Goal: Task Accomplishment & Management: Manage account settings

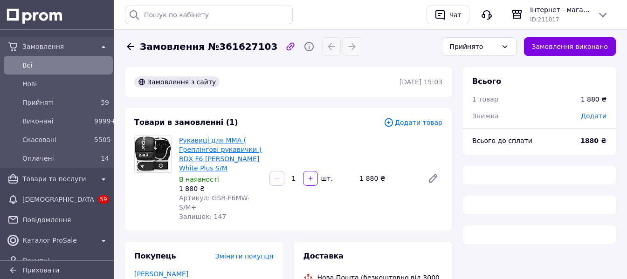
click at [238, 151] on link "Рукавиці для ММА ( Греплінгові рукавички ) RDX F6 [PERSON_NAME] White Plus S/M" at bounding box center [220, 154] width 83 height 35
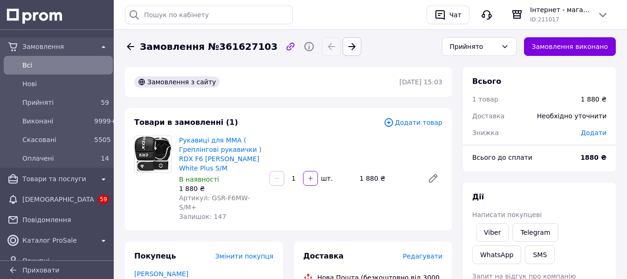
click at [90, 66] on span "Всi" at bounding box center [65, 65] width 87 height 9
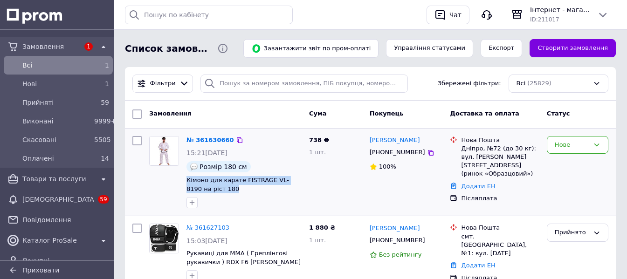
drag, startPoint x: 185, startPoint y: 177, endPoint x: 210, endPoint y: 193, distance: 30.4
click at [210, 193] on div "№ 361630660 15:21, 12.09.2025 Розмір 180 см Кімоно для карате FISTRAGE VL-8190 …" at bounding box center [244, 172] width 123 height 80
copy span "Кімоно для карате FISTRAGE VL-8190 на ріст 180"
click at [348, 168] on div "738 ₴ 1 шт." at bounding box center [335, 172] width 61 height 80
click at [256, 179] on span "Кімоно для карате FISTRAGE VL-8190 на ріст 180" at bounding box center [237, 185] width 103 height 16
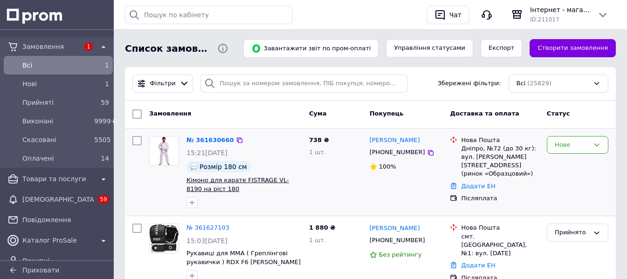
click at [243, 180] on span "Кімоно для карате FISTRAGE VL-8190 на ріст 180" at bounding box center [237, 185] width 103 height 16
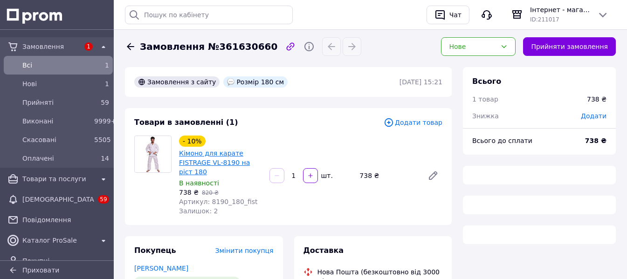
click at [235, 159] on link "Кімоно для карате FISTRAGE VL-8190 на ріст 180" at bounding box center [214, 163] width 71 height 26
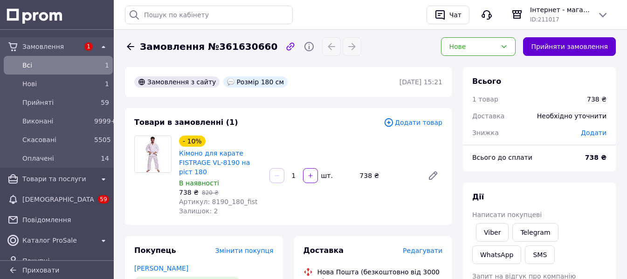
click at [576, 41] on button "Прийняти замовлення" at bounding box center [569, 46] width 93 height 19
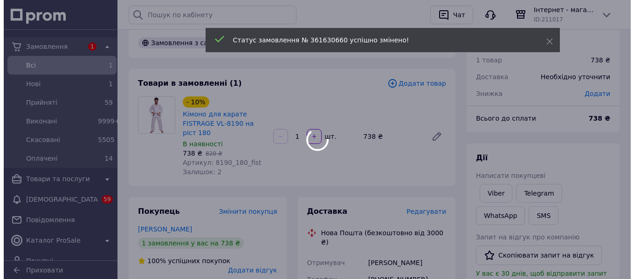
scroll to position [93, 0]
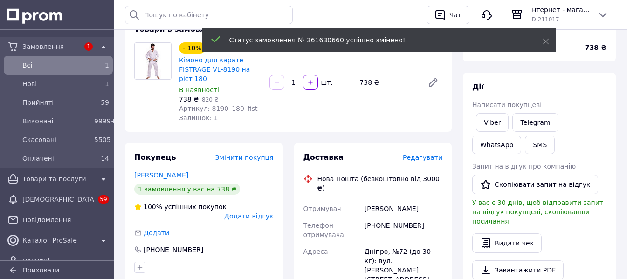
click at [423, 157] on span "Редагувати" at bounding box center [423, 157] width 40 height 7
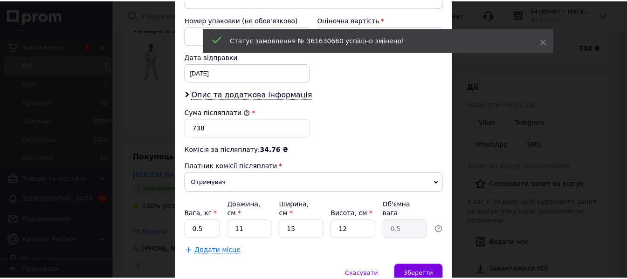
scroll to position [432, 0]
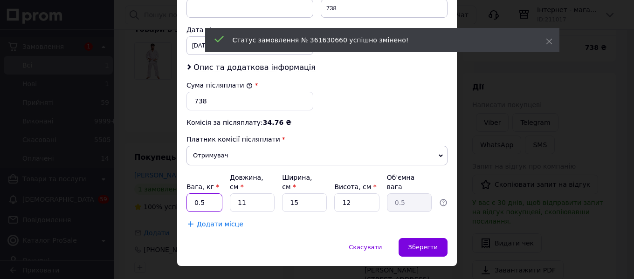
drag, startPoint x: 206, startPoint y: 184, endPoint x: 187, endPoint y: 180, distance: 19.5
click at [187, 193] on input "0.5" at bounding box center [204, 202] width 36 height 19
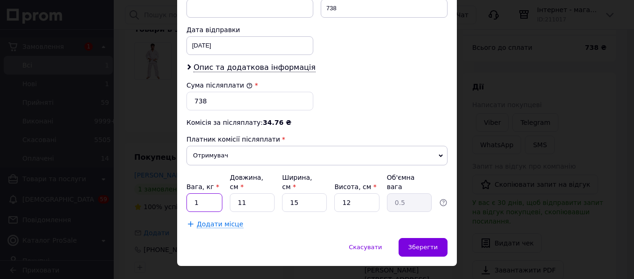
type input "1"
drag, startPoint x: 257, startPoint y: 182, endPoint x: 218, endPoint y: 184, distance: 39.7
click at [218, 184] on div "Вага, кг * 1 Довжина, см * 11 Ширина, см * 15 Висота, см * 12 Об'ємна вага 0.5" at bounding box center [316, 192] width 261 height 39
type input "2"
type input "0.1"
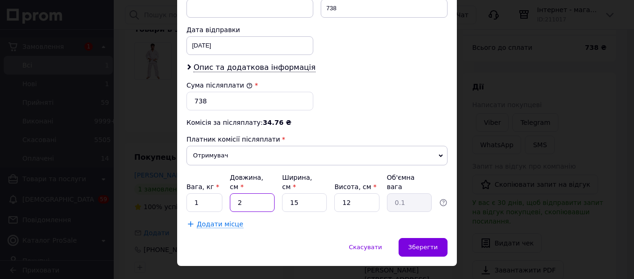
type input "25"
type input "1.13"
type input "25"
drag, startPoint x: 310, startPoint y: 180, endPoint x: 272, endPoint y: 178, distance: 38.3
click at [272, 178] on div "Вага, кг * 1 Довжина, см * 25 Ширина, см * 15 Висота, см * 12 Об'ємна вага 1.13" at bounding box center [316, 192] width 261 height 39
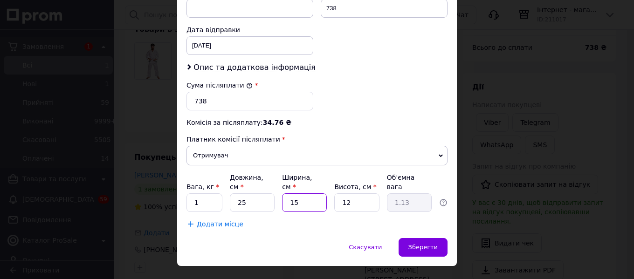
type input "2"
type input "0.15"
type input "25"
type input "1.88"
type input "25"
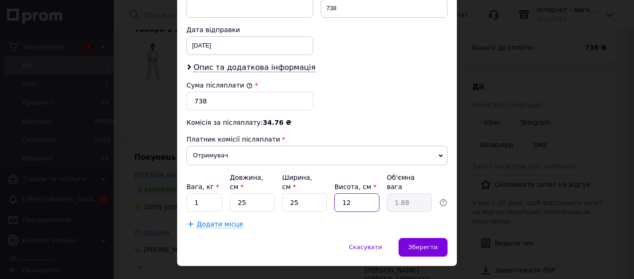
click at [337, 193] on input "12" at bounding box center [356, 202] width 45 height 19
type input "5"
type input "0.78"
type input "5"
click at [433, 244] on span "Зберегти" at bounding box center [422, 247] width 29 height 7
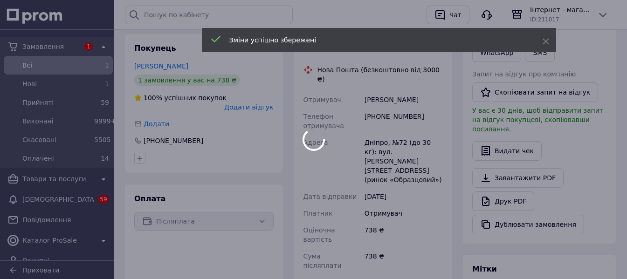
scroll to position [420, 0]
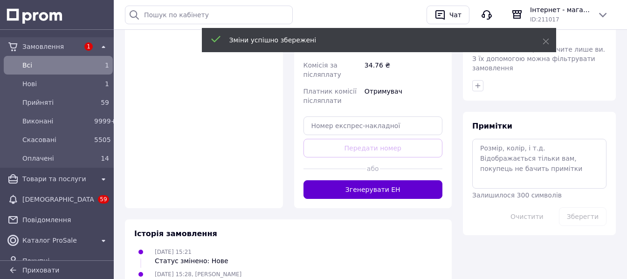
click at [405, 180] on button "Згенерувати ЕН" at bounding box center [372, 189] width 139 height 19
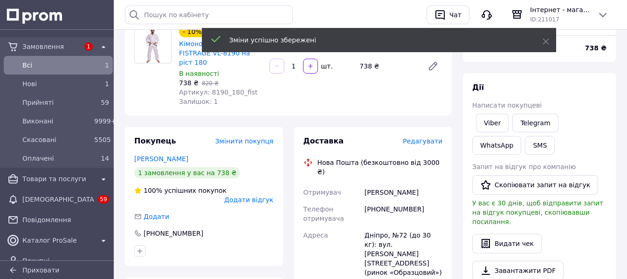
scroll to position [93, 0]
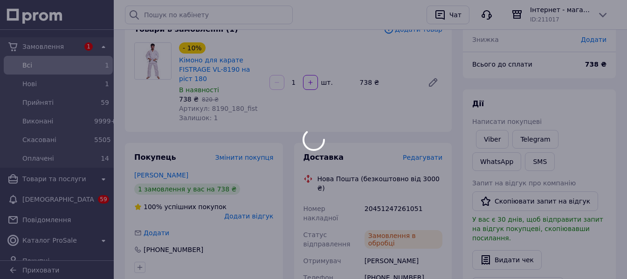
click at [398, 200] on div at bounding box center [313, 139] width 627 height 279
click at [399, 200] on div at bounding box center [313, 139] width 627 height 279
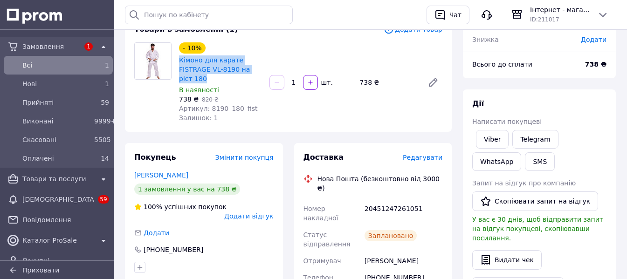
drag, startPoint x: 179, startPoint y: 58, endPoint x: 200, endPoint y: 79, distance: 30.3
click at [200, 79] on div "- 10% Кімоно для карате FISTRAGE VL-8190 на ріст 180 В наявності 738 ₴   820 ₴ …" at bounding box center [220, 83] width 90 height 84
copy link "Кімоно для карате FISTRAGE VL-8190 на ріст 180"
click at [500, 139] on link "Viber" at bounding box center [492, 139] width 33 height 19
click at [397, 200] on div "20451247261051" at bounding box center [404, 213] width 82 height 26
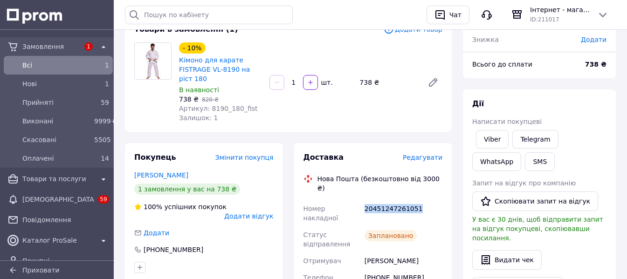
click at [397, 200] on div "20451247261051" at bounding box center [404, 213] width 82 height 26
copy div "20451247261051"
click at [372, 276] on div "[PHONE_NUMBER]" at bounding box center [404, 282] width 82 height 26
drag, startPoint x: 68, startPoint y: 63, endPoint x: 86, endPoint y: 10, distance: 55.6
click at [69, 62] on span "Всi" at bounding box center [56, 65] width 68 height 9
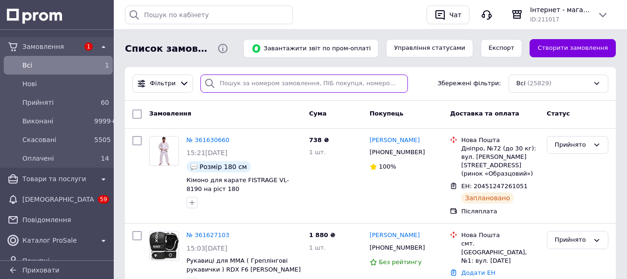
click at [265, 81] on input "search" at bounding box center [303, 84] width 207 height 18
paste input "[PERSON_NAME]"
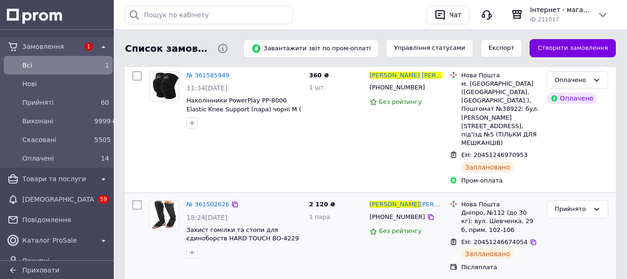
scroll to position [93, 0]
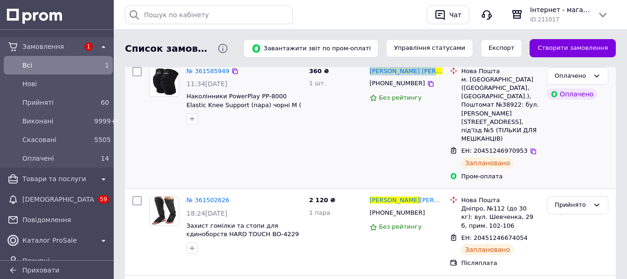
drag, startPoint x: 419, startPoint y: 70, endPoint x: 368, endPoint y: 68, distance: 50.9
click at [368, 68] on div "Аліна Кулікова +380990714480 Без рейтингу" at bounding box center [406, 123] width 81 height 121
copy span "Аліна Кулікова"
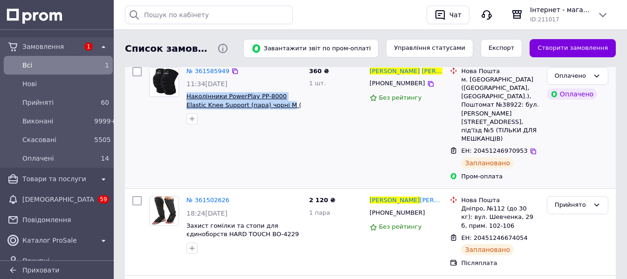
drag, startPoint x: 185, startPoint y: 94, endPoint x: 266, endPoint y: 104, distance: 81.8
click at [266, 104] on div "№ 361585949 11:34, 12.09.2025 Наколінники PowerPlay PP-8000 Elastic Knee Suppor…" at bounding box center [244, 95] width 123 height 65
copy span "Наколінники PowerPlay PP-8000 Elastic Knee Support (пара) чорні M"
click at [530, 148] on icon at bounding box center [533, 151] width 7 height 7
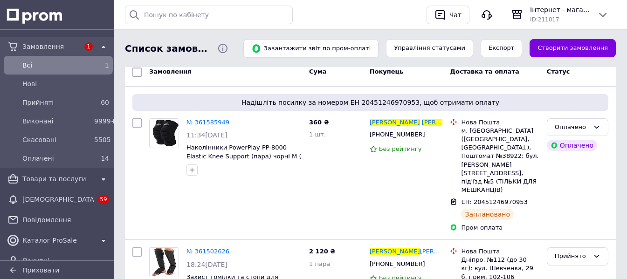
scroll to position [0, 0]
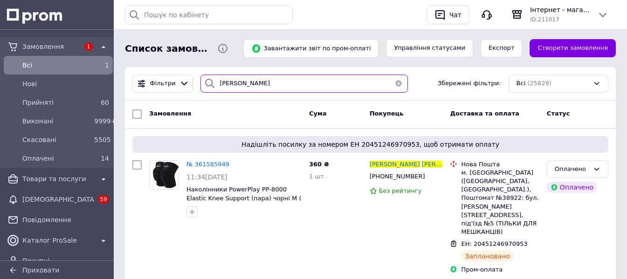
drag, startPoint x: 284, startPoint y: 83, endPoint x: 192, endPoint y: 77, distance: 93.0
click at [192, 77] on div "Фільтри Аліна Кулікова Збережені фільтри: Всі (25829)" at bounding box center [370, 84] width 483 height 18
paste input "лег Дончик"
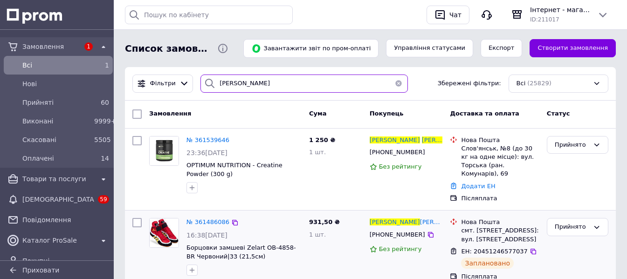
type input "[PERSON_NAME]"
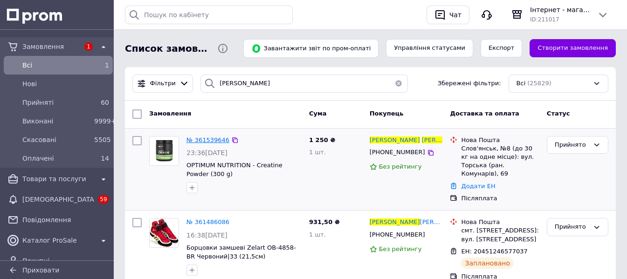
click at [213, 140] on span "№ 361539646" at bounding box center [207, 140] width 43 height 7
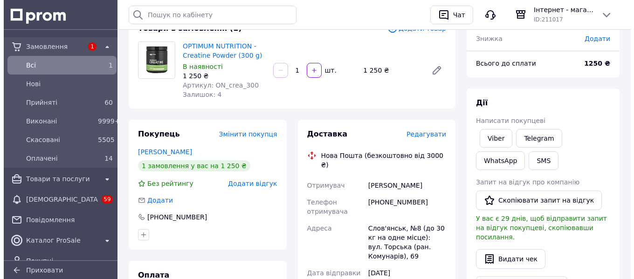
scroll to position [186, 0]
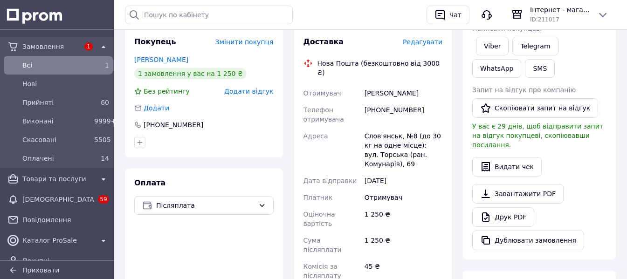
click at [426, 41] on span "Редагувати" at bounding box center [423, 41] width 40 height 7
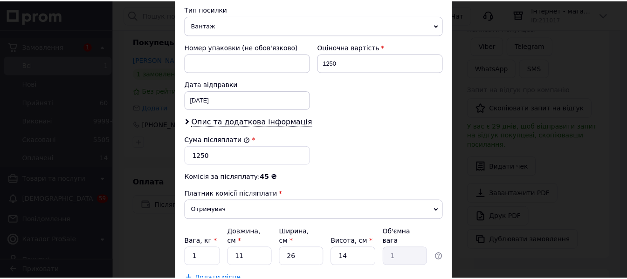
scroll to position [432, 0]
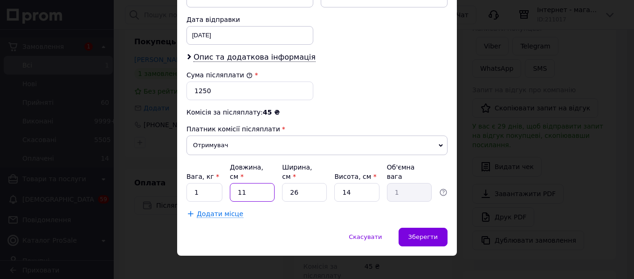
drag, startPoint x: 243, startPoint y: 179, endPoint x: 225, endPoint y: 178, distance: 18.2
click at [225, 178] on div "Вага, кг * 1 Довжина, см * 11 Ширина, см * 26 Висота, см * 14 Об'ємна вага 1" at bounding box center [316, 182] width 261 height 39
type input "1"
type input "0.1"
type input "14"
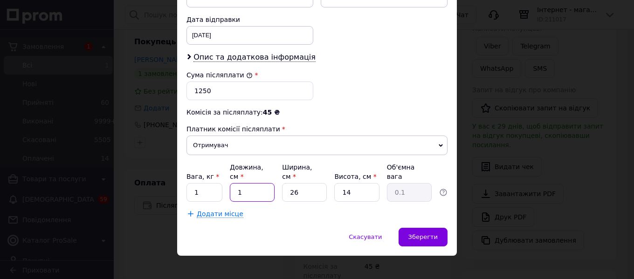
type input "1.27"
type input "1"
type input "0.1"
type input "15"
type input "1.37"
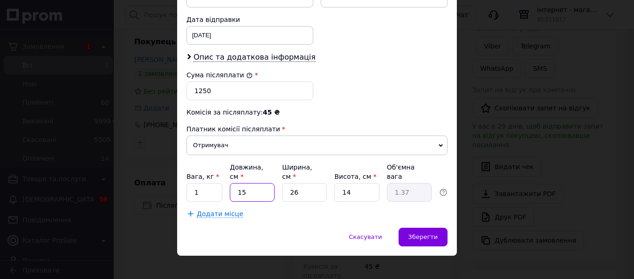
type input "15"
drag, startPoint x: 315, startPoint y: 185, endPoint x: 286, endPoint y: 180, distance: 29.3
click at [282, 183] on input "26" at bounding box center [304, 192] width 45 height 19
type input "1"
type input "0.1"
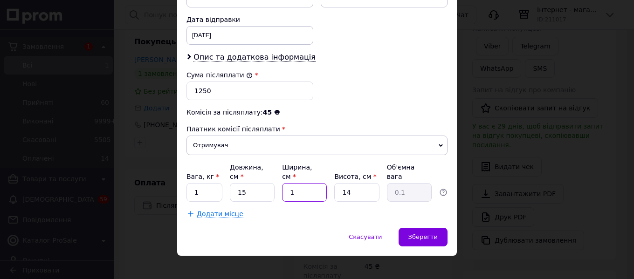
type input "15"
type input "0.79"
type input "15"
drag, startPoint x: 356, startPoint y: 180, endPoint x: 336, endPoint y: 182, distance: 20.1
click at [336, 183] on input "14" at bounding box center [356, 192] width 45 height 19
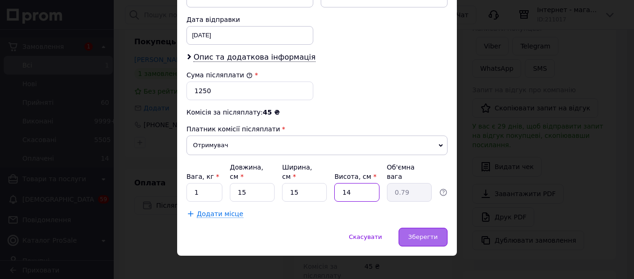
type input "5"
type input "0.28"
type input "5"
click at [438, 235] on div "Зберегти" at bounding box center [423, 237] width 49 height 19
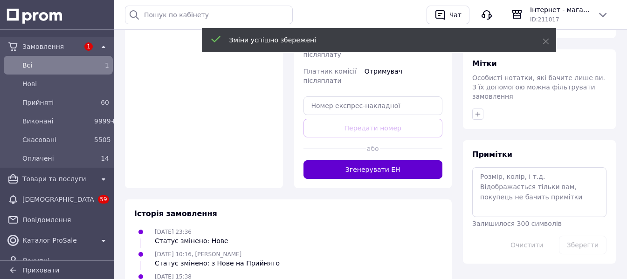
click at [403, 160] on button "Згенерувати ЕН" at bounding box center [372, 169] width 139 height 19
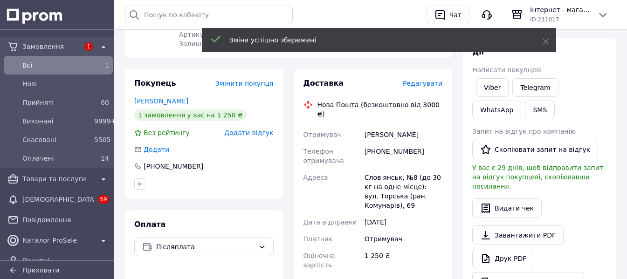
scroll to position [128, 0]
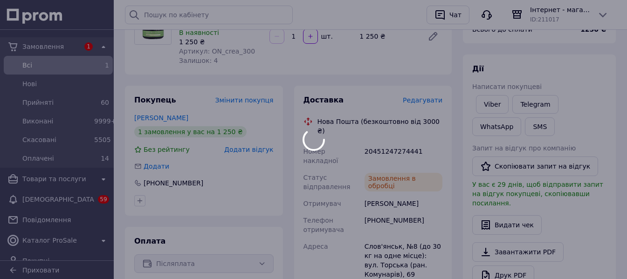
click at [397, 140] on div at bounding box center [313, 139] width 627 height 279
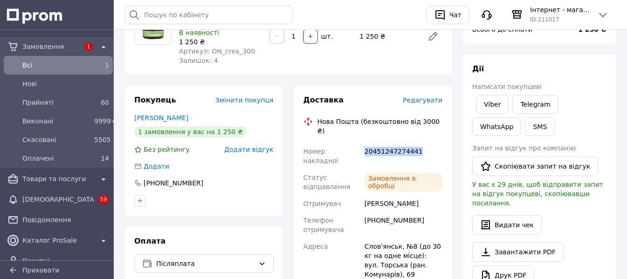
click at [397, 143] on div "20451247274441" at bounding box center [404, 156] width 82 height 26
copy div "20451247274441"
click at [496, 105] on link "Viber" at bounding box center [492, 104] width 33 height 19
click at [546, 100] on link "Telegram" at bounding box center [535, 104] width 46 height 19
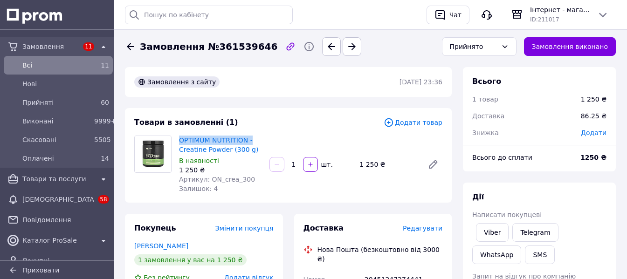
drag, startPoint x: 179, startPoint y: 134, endPoint x: 259, endPoint y: 145, distance: 80.8
click at [259, 145] on div "OPTIMUM NUTRITION - Creatine Powder (300 g) В наявності 1 250 ₴ Артикул: ON_cre…" at bounding box center [220, 165] width 90 height 62
drag, startPoint x: 257, startPoint y: 151, endPoint x: 182, endPoint y: 135, distance: 76.8
click at [182, 135] on div "OPTIMUM NUTRITION - Creatine Powder (300 g) В наявності 1 250 ₴ Артикул: ON_cre…" at bounding box center [220, 165] width 90 height 62
copy link "PTIMUM NUTRITION - Creatine Powder (300 g)"
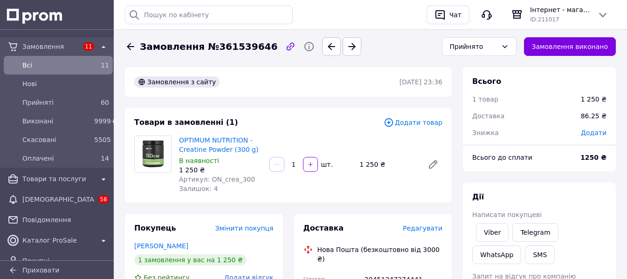
click at [390, 271] on div "20451247274441" at bounding box center [404, 284] width 82 height 26
copy div "20451247274441"
click at [105, 68] on span "11" at bounding box center [105, 65] width 8 height 7
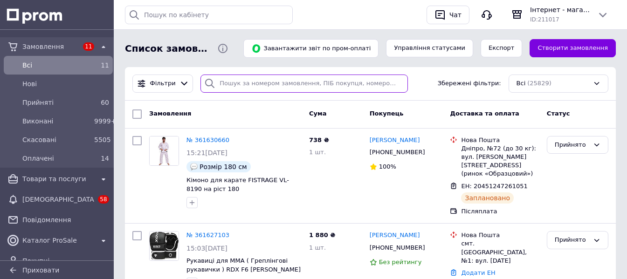
click at [275, 87] on input "search" at bounding box center [303, 84] width 207 height 18
paste input "[PERSON_NAME]"
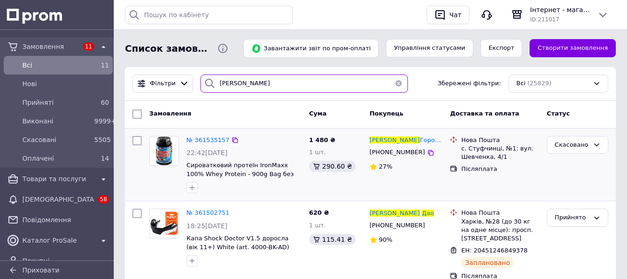
scroll to position [47, 0]
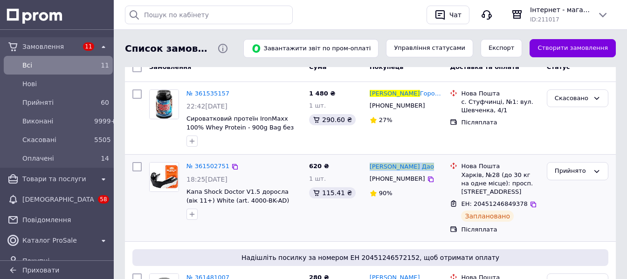
drag, startPoint x: 399, startPoint y: 167, endPoint x: 367, endPoint y: 168, distance: 31.7
click at [367, 168] on div "Ольга Дао +380980243370 90%" at bounding box center [406, 198] width 81 height 79
copy span "Ольга Дао"
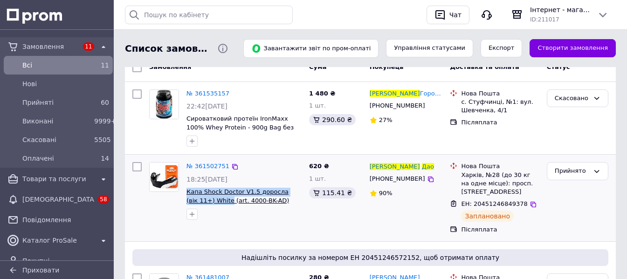
copy span "Капа Shock Doctor V1.5 доросла (вік 11+) White"
drag, startPoint x: 194, startPoint y: 193, endPoint x: 203, endPoint y: 200, distance: 11.0
click at [203, 200] on div "№ 361502751 18:25, 11.09.2025 Капа Shock Doctor V1.5 доросла (вік 11+) White (a…" at bounding box center [244, 191] width 123 height 65
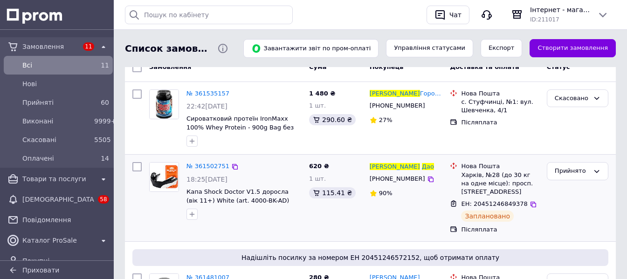
click at [522, 209] on div "ЕН: 20451246849378" at bounding box center [500, 204] width 80 height 11
click at [530, 204] on icon at bounding box center [533, 204] width 7 height 7
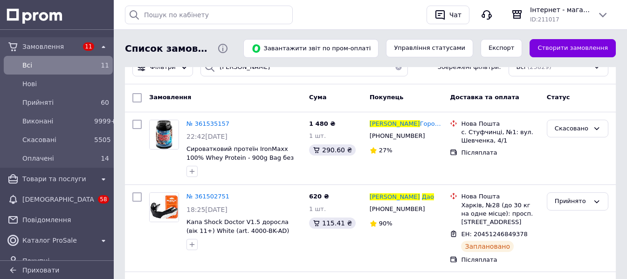
scroll to position [0, 0]
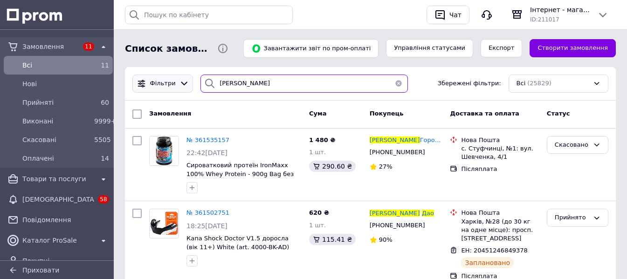
click at [165, 86] on div "Фільтри Ольга Дао Збережені фільтри: Всі (25829)" at bounding box center [370, 84] width 483 height 18
paste input "уменюк"
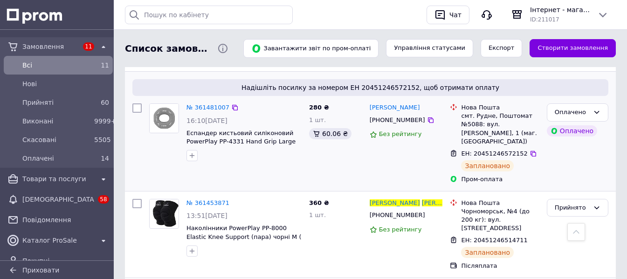
scroll to position [233, 0]
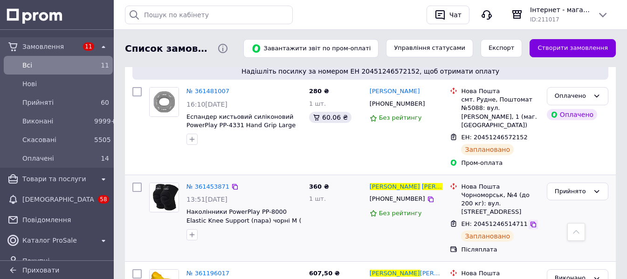
click at [530, 221] on icon at bounding box center [533, 224] width 7 height 7
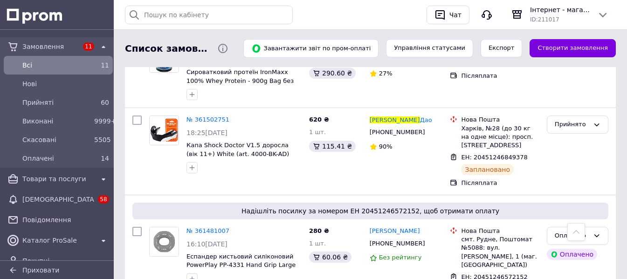
scroll to position [0, 0]
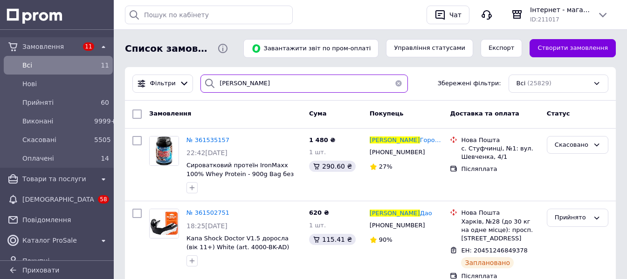
drag, startPoint x: 286, startPoint y: 92, endPoint x: 239, endPoint y: 108, distance: 49.8
click at [136, 72] on div "Фільтри Ольга Гуменюк Збережені фільтри: Всі (25829)" at bounding box center [370, 84] width 491 height 34
paste input "адо Гегечкорі"
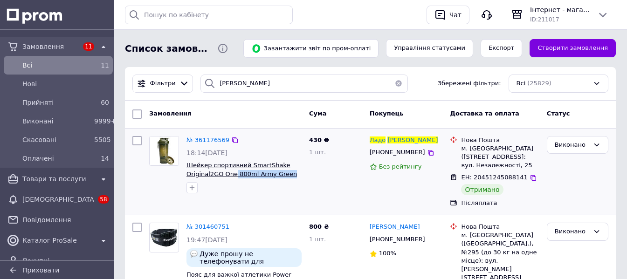
drag, startPoint x: 289, startPoint y: 176, endPoint x: 232, endPoint y: 174, distance: 56.4
click at [232, 174] on span "Шейкер спортивний SmartShake Original2GO One 800ml Army Green" at bounding box center [243, 169] width 115 height 17
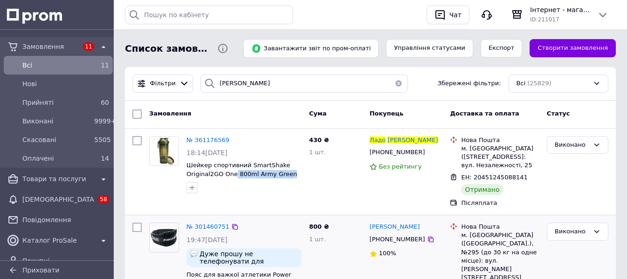
copy span "800ml Army Green"
click at [283, 181] on div at bounding box center [244, 187] width 119 height 15
drag, startPoint x: 185, startPoint y: 163, endPoint x: 341, endPoint y: 219, distance: 165.9
click at [285, 173] on div "№ 361176569 18:14, 09.09.2025 Шейкер спортивний SmartShake Original2GO One 800m…" at bounding box center [244, 164] width 123 height 65
copy span "Шейкер спортивний SmartShake Original2GO One 800ml Army Green"
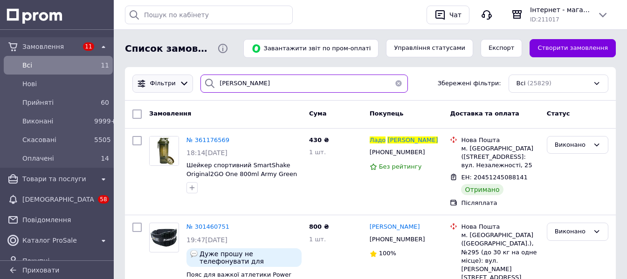
drag, startPoint x: 282, startPoint y: 80, endPoint x: 146, endPoint y: 79, distance: 135.2
click at [146, 79] on div "Фільтри Ладо Гегечкорі Збережені фільтри: Всі (25829)" at bounding box center [370, 84] width 483 height 18
paste input "лександра Біляєва"
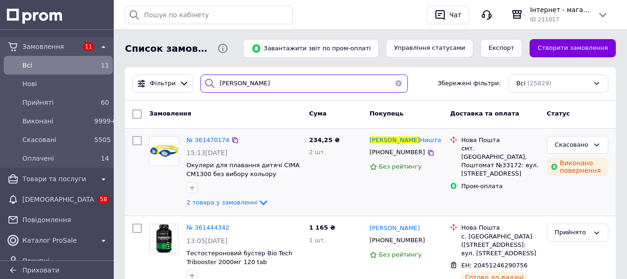
drag, startPoint x: 285, startPoint y: 83, endPoint x: 244, endPoint y: 139, distance: 69.5
click at [171, 81] on div "Фільтри Олександра Біляєва Збережені фільтри: Всі (25829)" at bounding box center [370, 84] width 483 height 18
paste input "агоровський Іван"
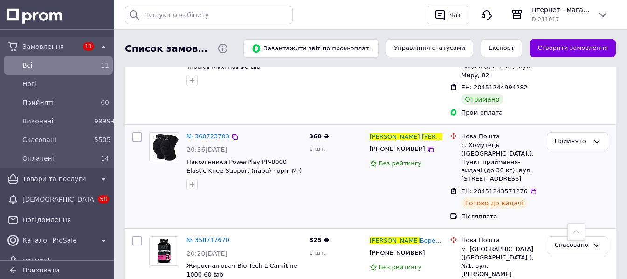
scroll to position [93, 0]
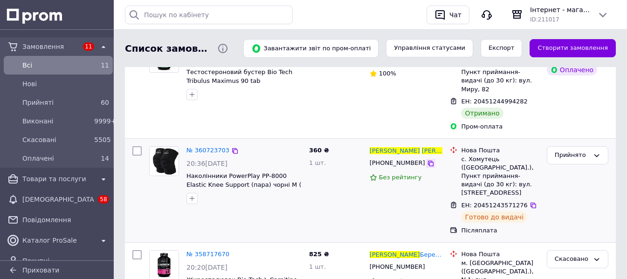
click at [427, 160] on icon at bounding box center [430, 163] width 7 height 7
drag, startPoint x: 431, startPoint y: 143, endPoint x: 380, endPoint y: 140, distance: 51.4
click at [380, 145] on div "Загоровський Іван" at bounding box center [406, 150] width 75 height 11
click at [530, 202] on icon at bounding box center [533, 205] width 7 height 7
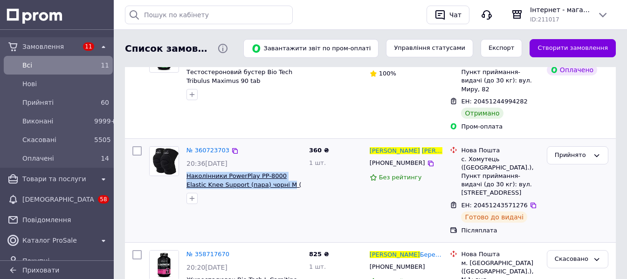
drag, startPoint x: 186, startPoint y: 165, endPoint x: 265, endPoint y: 174, distance: 80.3
click at [265, 174] on div "№ 360723703 20:36, 06.09.2025 Наколінники PowerPlay PP-8000 Elastic Knee Suppor…" at bounding box center [244, 175] width 123 height 65
copy span "Наколінники PowerPlay PP-8000 Elastic Knee Support (пара) чорні M"
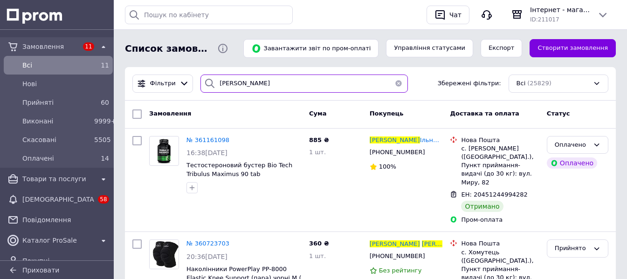
drag, startPoint x: 269, startPoint y: 83, endPoint x: 193, endPoint y: 75, distance: 76.0
click at [195, 74] on div "Фільтри Загоровський Іван Збережені фільтри: Всі (25829)" at bounding box center [370, 84] width 491 height 34
paste input "адо Гегечкорі"
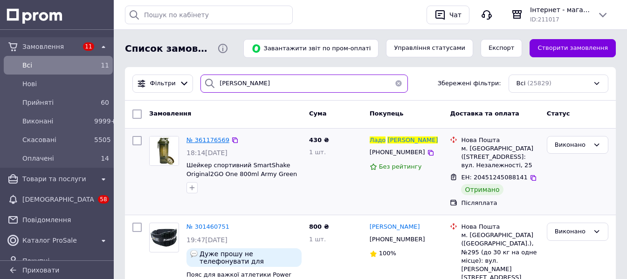
type input "[PERSON_NAME]"
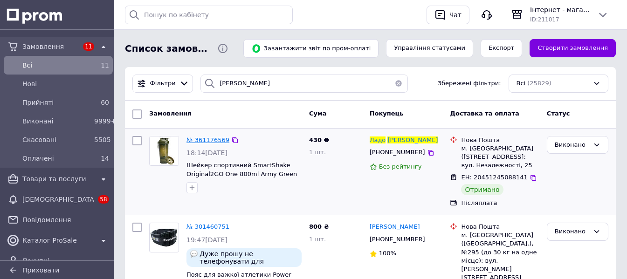
click at [212, 139] on span "№ 361176569" at bounding box center [207, 140] width 43 height 7
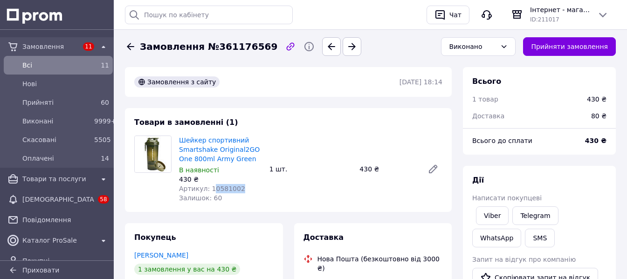
drag, startPoint x: 209, startPoint y: 190, endPoint x: 238, endPoint y: 188, distance: 29.4
click at [238, 188] on div "Артикул: 10581002" at bounding box center [220, 188] width 83 height 9
click at [251, 192] on div "Артикул: 10581002" at bounding box center [220, 188] width 83 height 9
drag, startPoint x: 236, startPoint y: 190, endPoint x: 208, endPoint y: 188, distance: 28.0
click at [208, 188] on div "Артикул: 10581002" at bounding box center [220, 188] width 83 height 9
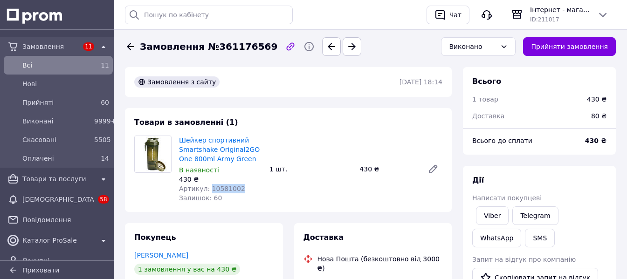
copy span "10581002"
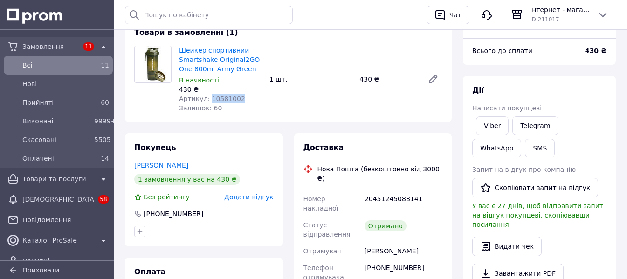
scroll to position [93, 0]
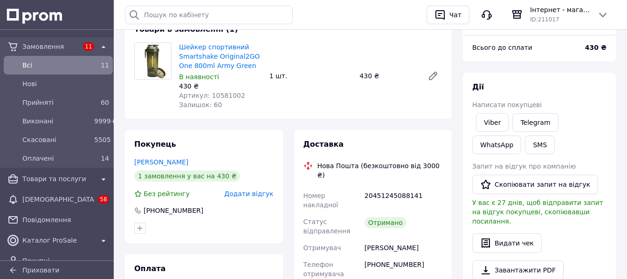
click at [411, 187] on div "20451245088141" at bounding box center [404, 200] width 82 height 26
copy div "20451245088141"
click at [63, 62] on span "Всi" at bounding box center [56, 65] width 68 height 9
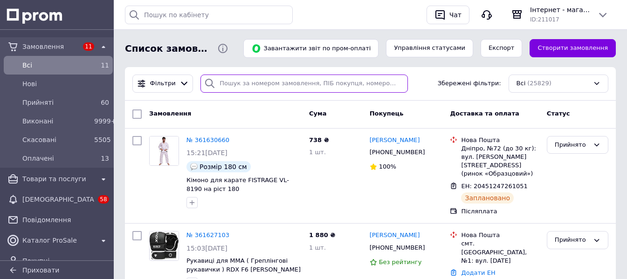
paste input "+380661600696"
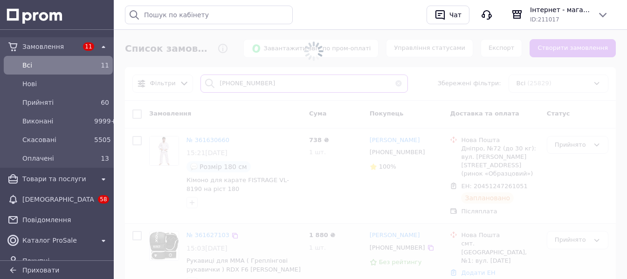
type input "+380661600696"
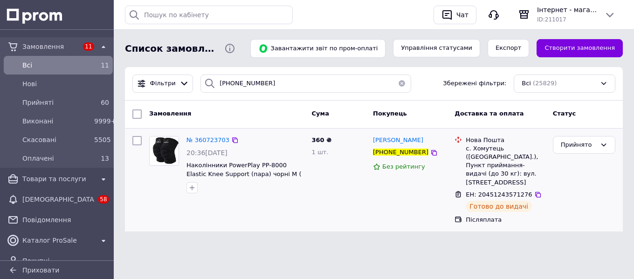
drag, startPoint x: 439, startPoint y: 137, endPoint x: 372, endPoint y: 137, distance: 66.7
click at [372, 137] on div "Загоровський Іван" at bounding box center [410, 140] width 76 height 11
copy span "Загоровський Іван"
drag, startPoint x: 192, startPoint y: 167, endPoint x: 265, endPoint y: 176, distance: 73.7
click at [265, 176] on div "№ 360723703 20:36, 06.09.2025 Наколінники PowerPlay PP-8000 Elastic Knee Suppor…" at bounding box center [245, 164] width 125 height 65
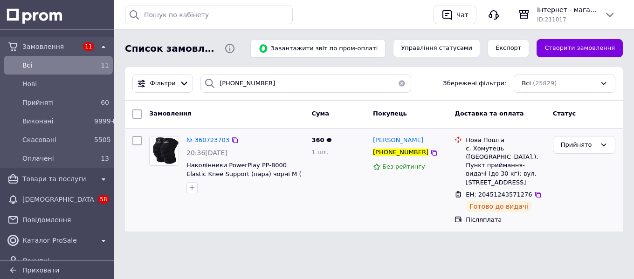
click at [534, 191] on icon at bounding box center [537, 194] width 7 height 7
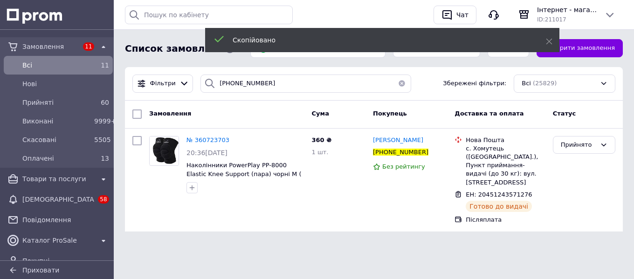
click at [97, 66] on div "11" at bounding box center [101, 65] width 15 height 9
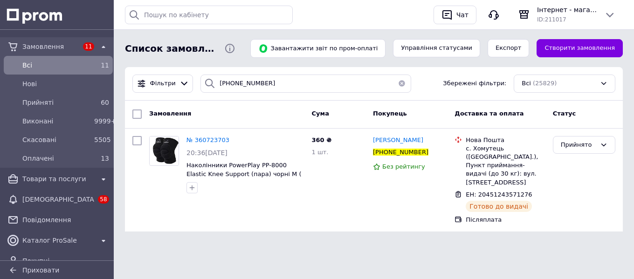
drag, startPoint x: 101, startPoint y: 64, endPoint x: 107, endPoint y: 63, distance: 6.5
click at [101, 64] on span "11" at bounding box center [105, 65] width 8 height 7
click at [393, 84] on button "button" at bounding box center [402, 84] width 19 height 18
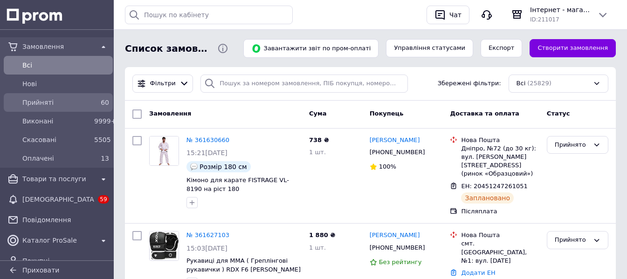
click at [109, 97] on div "Прийняті 60" at bounding box center [58, 102] width 109 height 11
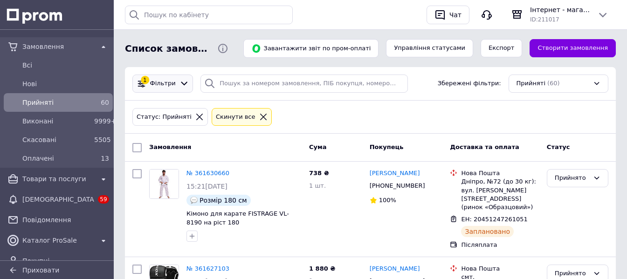
click at [153, 82] on span "Фільтри" at bounding box center [163, 83] width 26 height 9
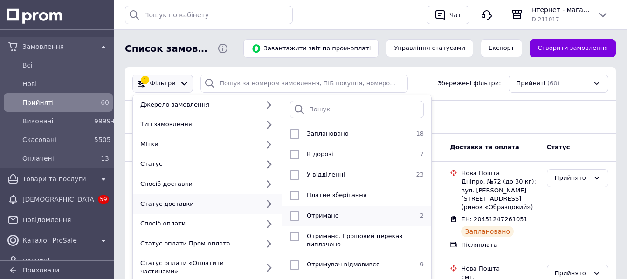
click at [403, 213] on div "Отримано" at bounding box center [355, 216] width 105 height 9
checkbox input "true"
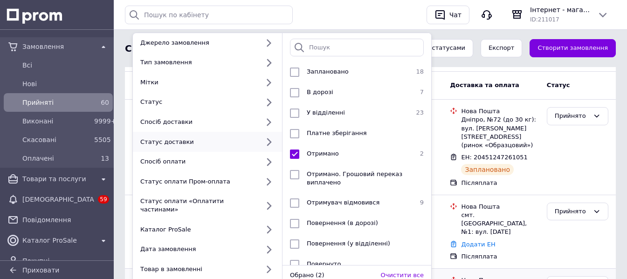
scroll to position [140, 0]
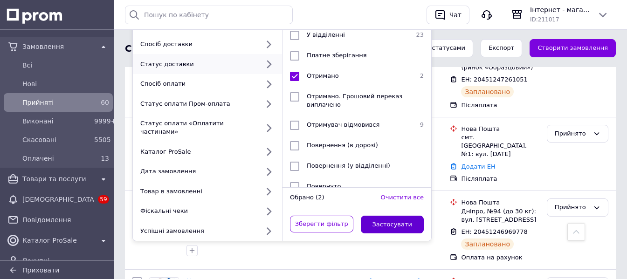
click at [413, 221] on button "Застосувати" at bounding box center [392, 225] width 63 height 18
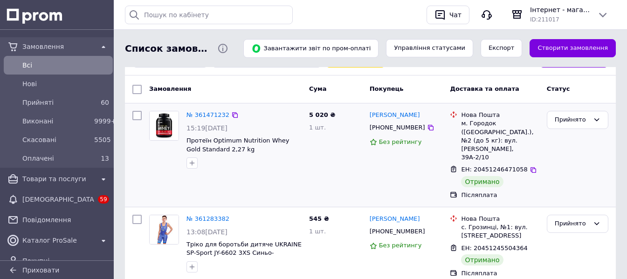
scroll to position [77, 0]
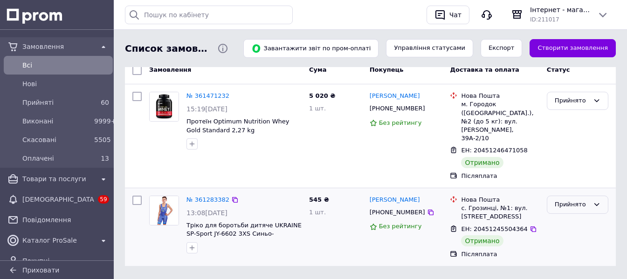
click at [559, 200] on div "Прийнято" at bounding box center [572, 205] width 34 height 10
click at [559, 216] on li "Виконано" at bounding box center [577, 224] width 61 height 17
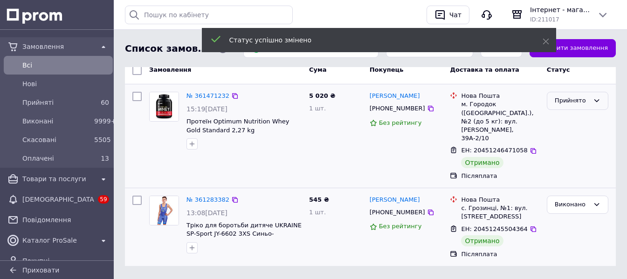
click at [573, 107] on div "Прийнято" at bounding box center [578, 101] width 62 height 18
click at [573, 118] on li "Виконано" at bounding box center [577, 120] width 61 height 17
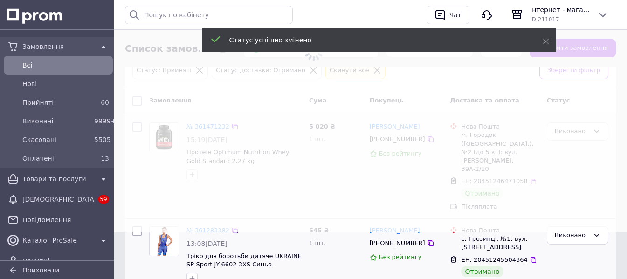
scroll to position [0, 0]
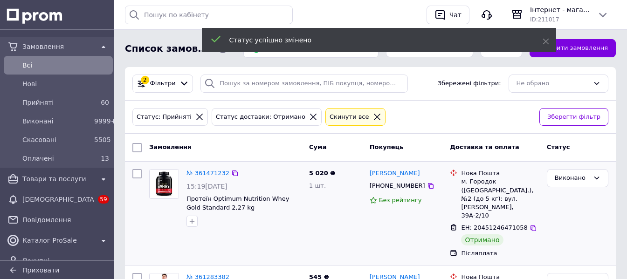
click at [373, 118] on icon at bounding box center [377, 117] width 8 height 8
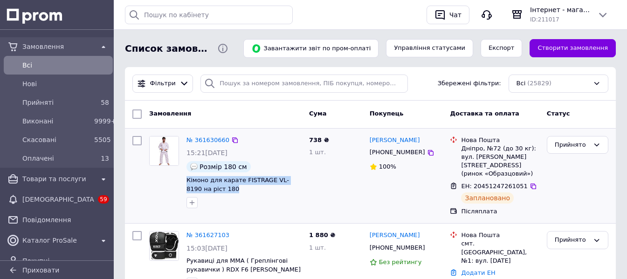
drag, startPoint x: 188, startPoint y: 179, endPoint x: 219, endPoint y: 187, distance: 32.2
click at [219, 187] on div "№ 361630660 15:21[DATE] Розмір 180 см Кімоно для карате FISTRAGE VL-8190 на ріс…" at bounding box center [244, 172] width 123 height 80
click at [530, 183] on icon at bounding box center [533, 186] width 7 height 7
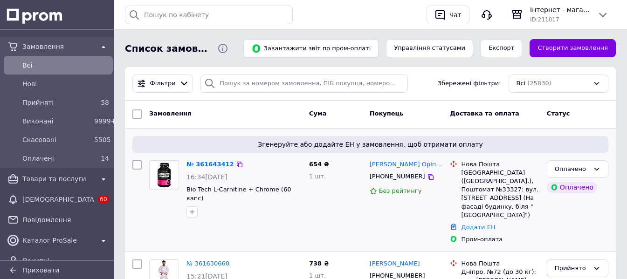
drag, startPoint x: 211, startPoint y: 157, endPoint x: 205, endPoint y: 161, distance: 7.4
drag, startPoint x: 205, startPoint y: 161, endPoint x: 223, endPoint y: 166, distance: 19.2
click at [223, 166] on link "№ 361643412" at bounding box center [210, 164] width 48 height 7
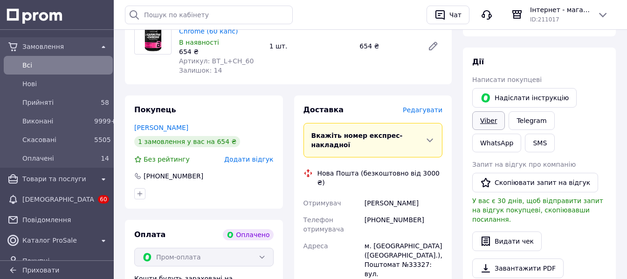
scroll to position [140, 0]
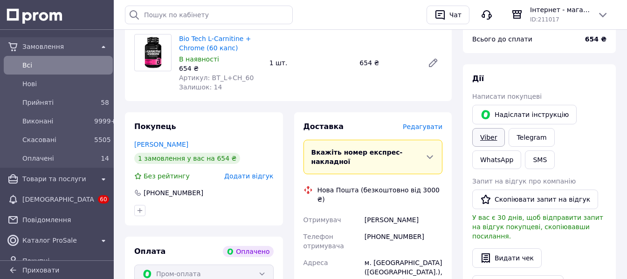
click at [505, 128] on link "Viber" at bounding box center [488, 137] width 33 height 19
drag, startPoint x: 176, startPoint y: 36, endPoint x: 222, endPoint y: 43, distance: 46.6
click at [234, 48] on div "Bio Tech L-Carnitine + Chrome (60 капс) В наявності 654 ₴ Артикул: BT_L+CH_60 З…" at bounding box center [220, 63] width 90 height 62
copy link "Bio Tech L-Carnitine + Chrome (60 капс)"
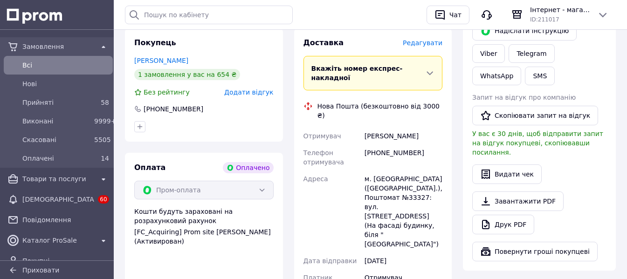
scroll to position [140, 0]
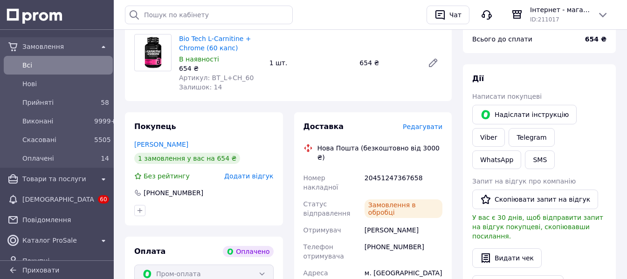
click at [397, 196] on div "Замовлення в обробці" at bounding box center [404, 209] width 82 height 26
click at [395, 170] on div "20451247367658" at bounding box center [404, 183] width 82 height 26
click at [395, 171] on div "20451247367658" at bounding box center [404, 183] width 82 height 26
copy div "20451247367658"
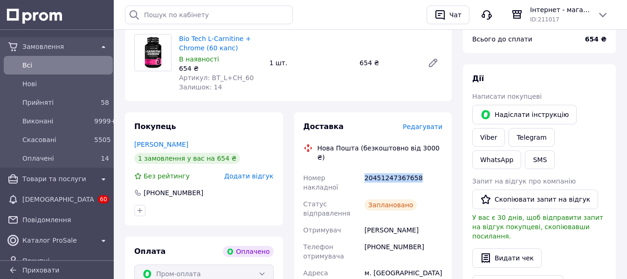
click at [95, 70] on div "Всi" at bounding box center [66, 65] width 90 height 13
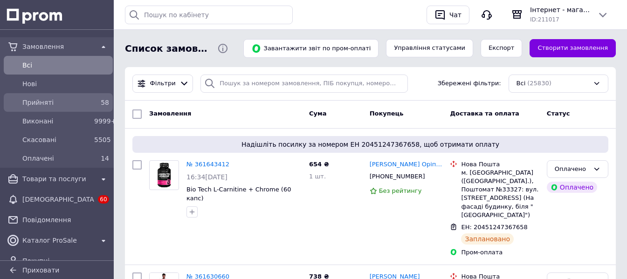
click at [92, 100] on div "58" at bounding box center [101, 102] width 19 height 13
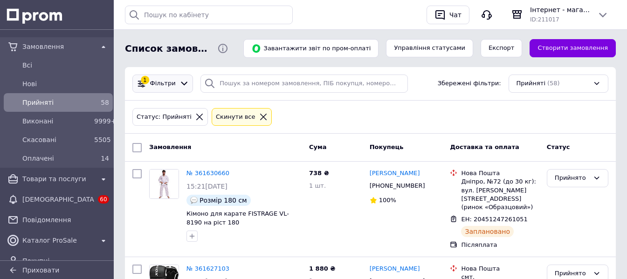
click at [167, 89] on div "1 Фільтри" at bounding box center [162, 84] width 61 height 18
click at [164, 73] on div "1 Фільтри Збережені фільтри: Прийняті (58)" at bounding box center [370, 84] width 491 height 34
click at [167, 83] on span "Фільтри" at bounding box center [163, 83] width 26 height 9
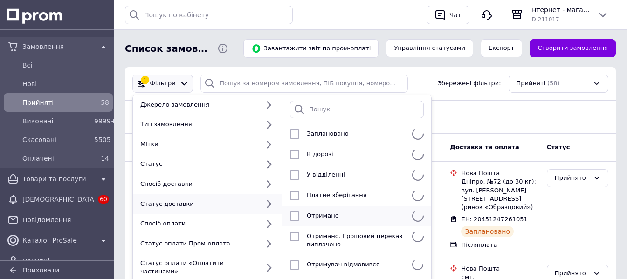
click at [349, 212] on li "Отримано" at bounding box center [357, 216] width 149 height 21
checkbox input "true"
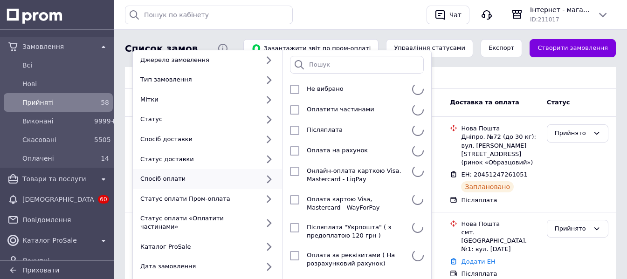
scroll to position [93, 0]
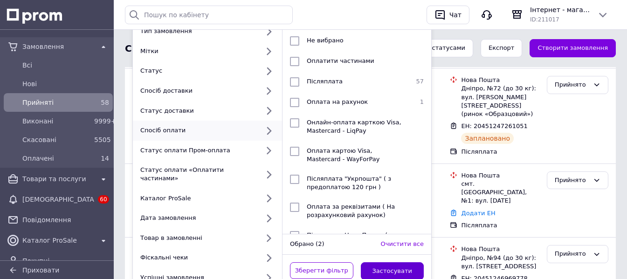
click at [406, 262] on button "Застосувати" at bounding box center [392, 271] width 63 height 18
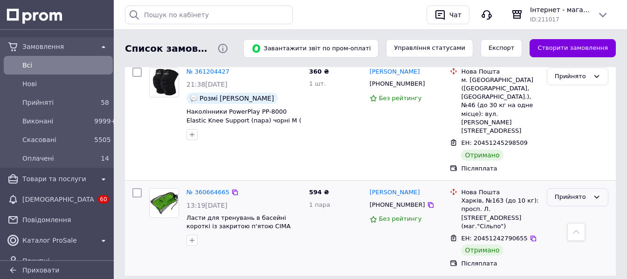
scroll to position [190, 0]
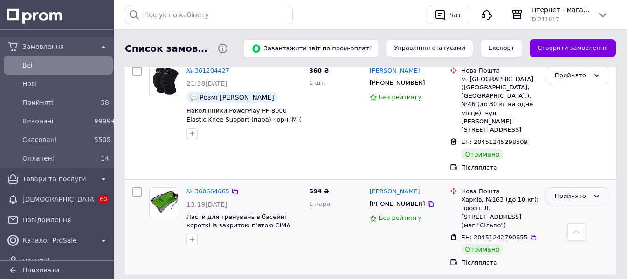
click at [574, 192] on div "Прийнято" at bounding box center [572, 197] width 34 height 10
click at [571, 207] on li "Виконано" at bounding box center [577, 215] width 61 height 17
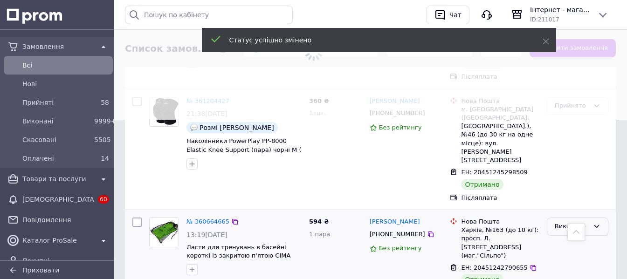
scroll to position [143, 0]
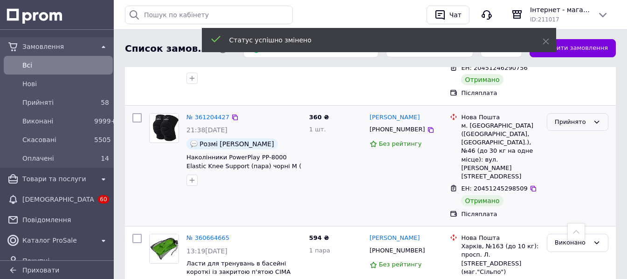
click at [570, 127] on div "Прийнято" at bounding box center [572, 122] width 34 height 10
click at [569, 143] on li "Виконано" at bounding box center [577, 141] width 61 height 17
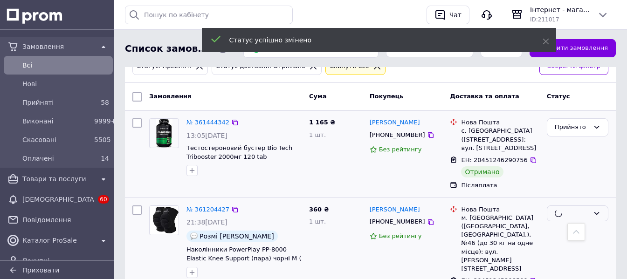
scroll to position [50, 0]
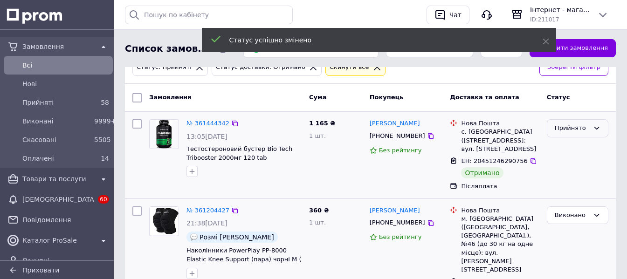
click at [572, 131] on div "Прийнято" at bounding box center [572, 129] width 34 height 10
click at [572, 143] on li "Виконано" at bounding box center [577, 147] width 61 height 17
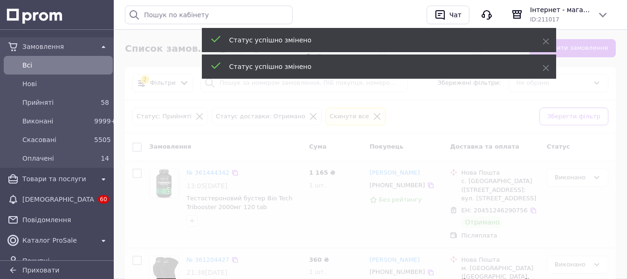
scroll to position [0, 0]
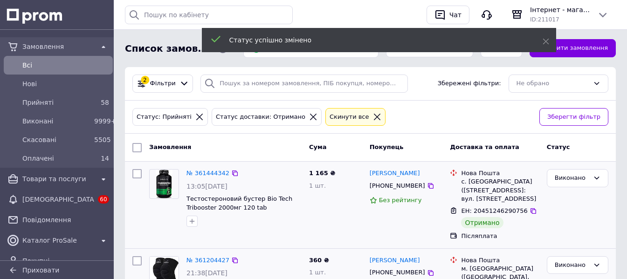
click at [371, 116] on div at bounding box center [377, 117] width 12 height 8
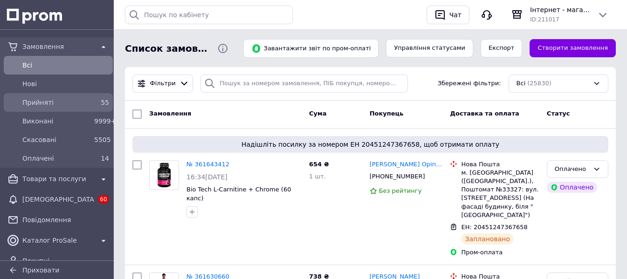
click at [53, 104] on span "Прийняті" at bounding box center [56, 102] width 68 height 9
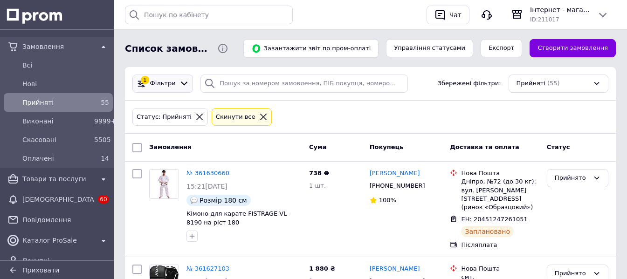
click at [178, 85] on div at bounding box center [185, 84] width 14 height 10
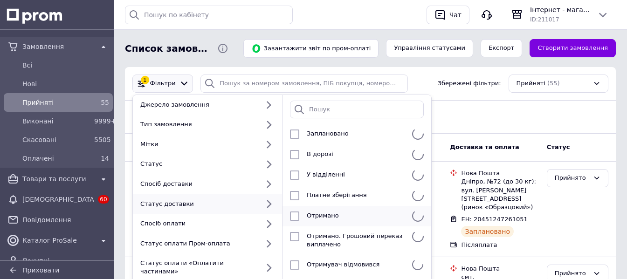
click at [396, 216] on div "Отримано" at bounding box center [355, 216] width 105 height 9
checkbox input "true"
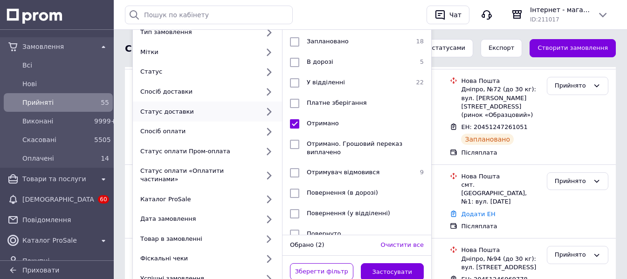
scroll to position [93, 0]
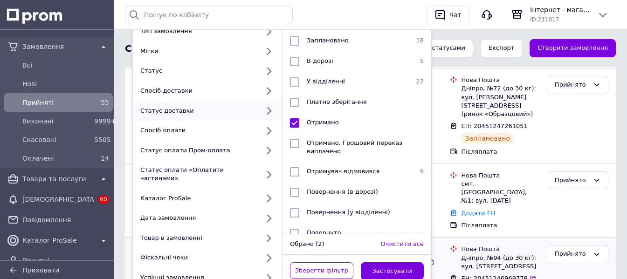
click at [409, 262] on button "Застосувати" at bounding box center [392, 271] width 63 height 18
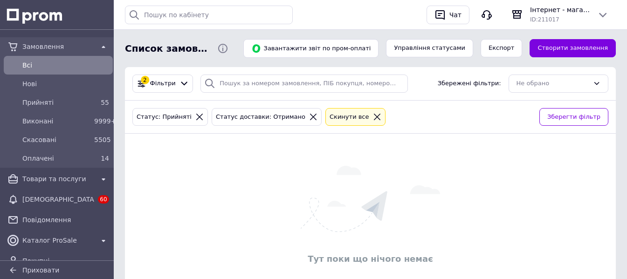
click at [374, 115] on icon at bounding box center [377, 117] width 7 height 7
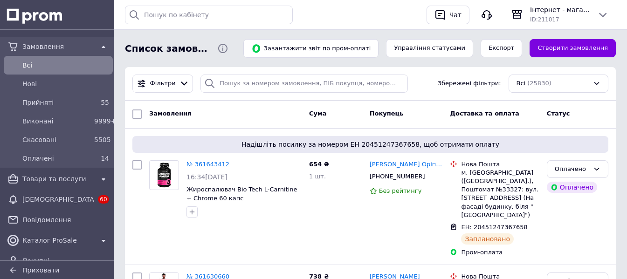
click at [87, 61] on span "Всi" at bounding box center [65, 65] width 87 height 9
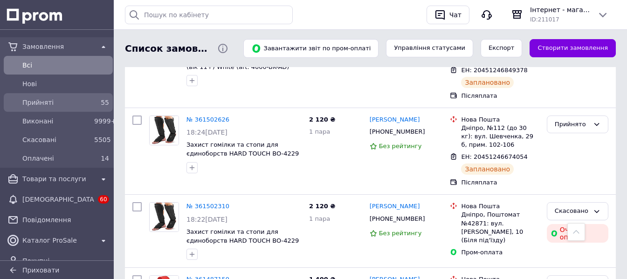
click at [98, 98] on div "55" at bounding box center [101, 102] width 15 height 9
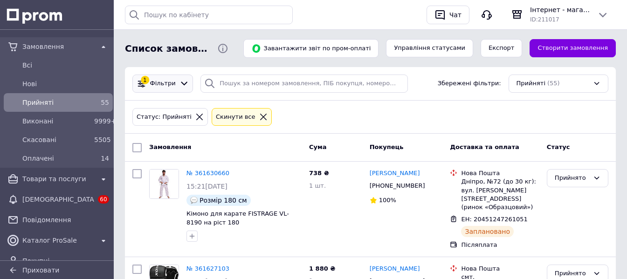
click at [165, 85] on span "Фільтри" at bounding box center [163, 83] width 26 height 9
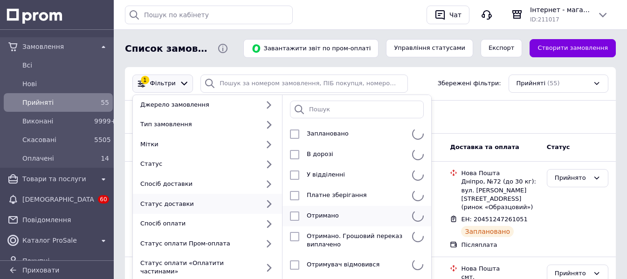
click at [378, 216] on div "Отримано" at bounding box center [355, 216] width 105 height 9
checkbox input "true"
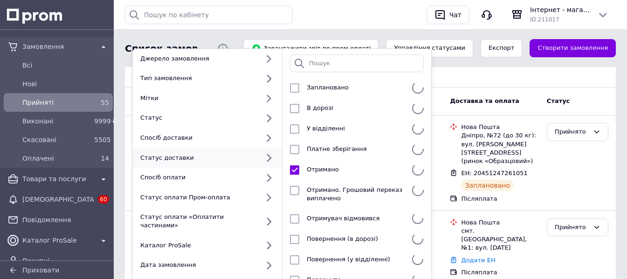
scroll to position [140, 0]
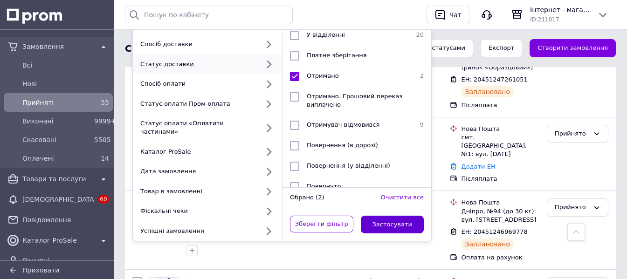
click at [404, 216] on button "Застосувати" at bounding box center [392, 225] width 63 height 18
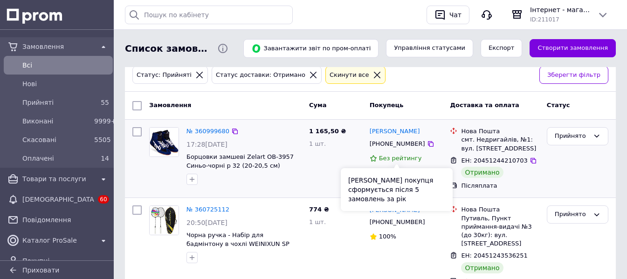
scroll to position [77, 0]
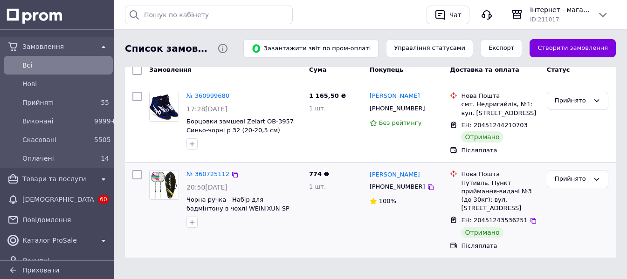
click at [585, 186] on div "Прийнято" at bounding box center [578, 179] width 62 height 18
click at [585, 200] on li "Виконано" at bounding box center [577, 198] width 61 height 17
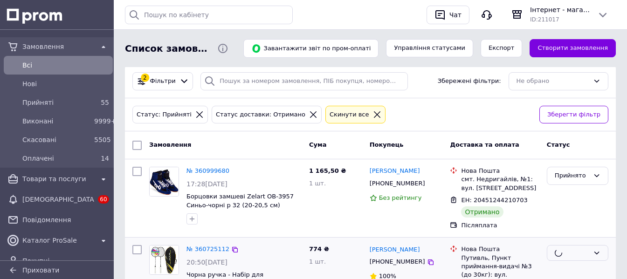
scroll to position [0, 0]
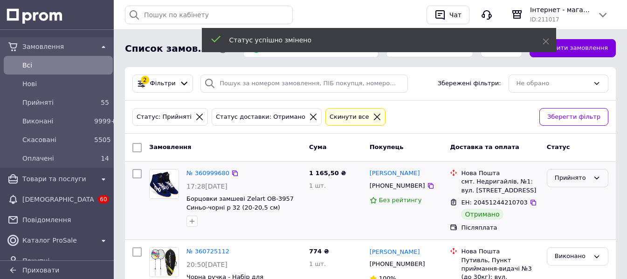
click at [571, 181] on div "Прийнято" at bounding box center [572, 178] width 34 height 10
click at [573, 197] on li "Виконано" at bounding box center [577, 197] width 61 height 17
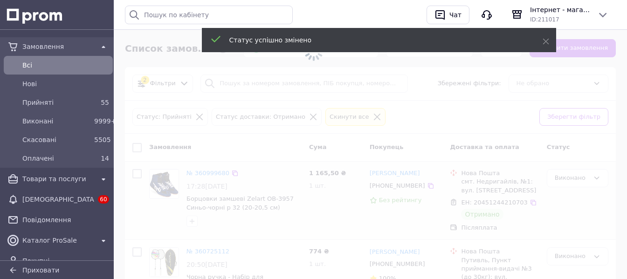
click at [352, 121] on span at bounding box center [313, 139] width 627 height 279
click at [373, 121] on icon at bounding box center [377, 117] width 8 height 8
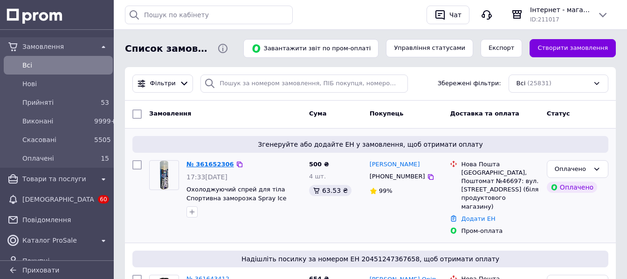
click at [208, 166] on link "№ 361652306" at bounding box center [210, 164] width 48 height 7
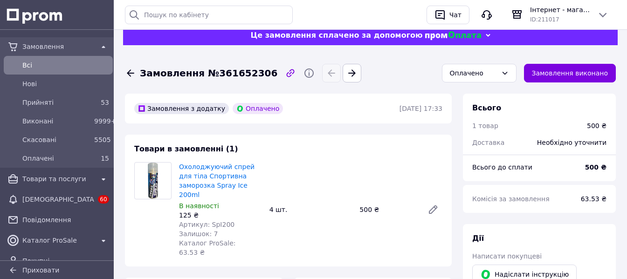
scroll to position [93, 0]
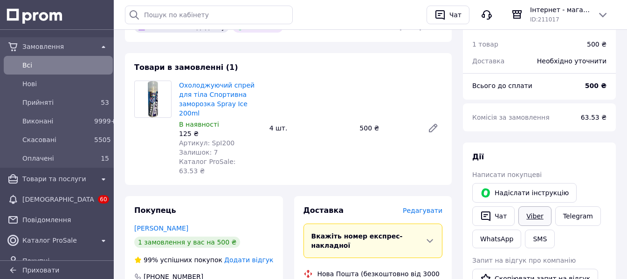
click at [538, 210] on link "Viber" at bounding box center [534, 217] width 33 height 20
click at [585, 217] on link "Telegram" at bounding box center [578, 217] width 46 height 20
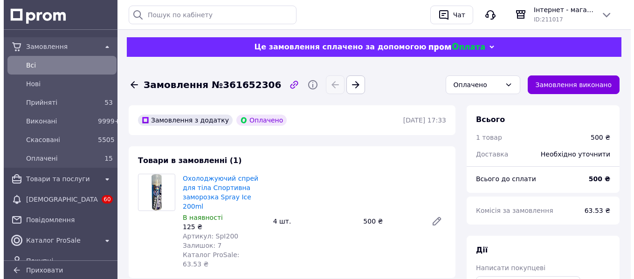
scroll to position [93, 0]
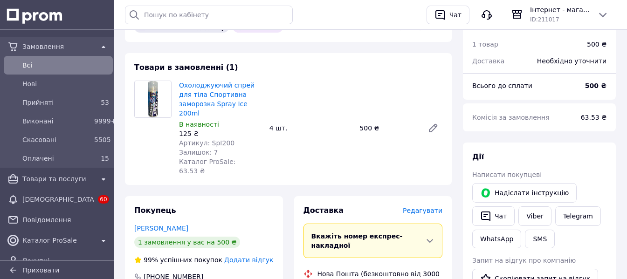
click at [422, 207] on span "Редагувати" at bounding box center [423, 210] width 40 height 7
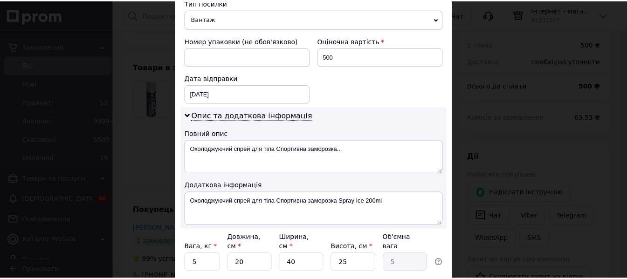
scroll to position [444, 0]
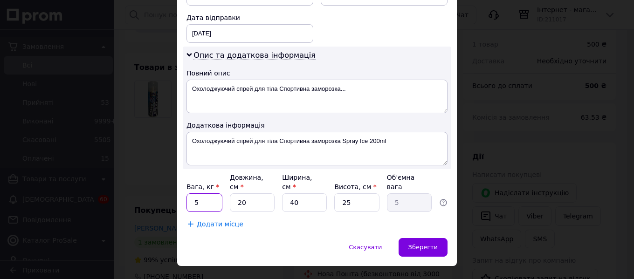
drag, startPoint x: 205, startPoint y: 185, endPoint x: 191, endPoint y: 185, distance: 13.5
click at [191, 193] on input "5" at bounding box center [204, 202] width 36 height 19
type input "1"
drag, startPoint x: 307, startPoint y: 187, endPoint x: 286, endPoint y: 187, distance: 21.4
click at [286, 193] on input "40" at bounding box center [304, 202] width 45 height 19
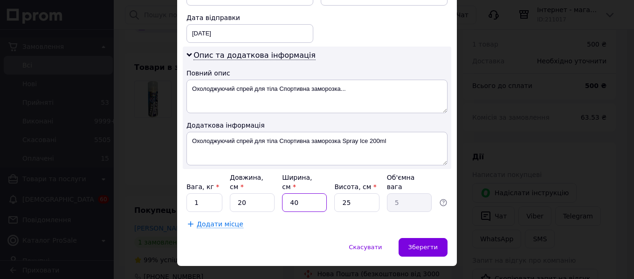
type input "2"
type input "0.25"
type input "20"
type input "2.5"
type input "20"
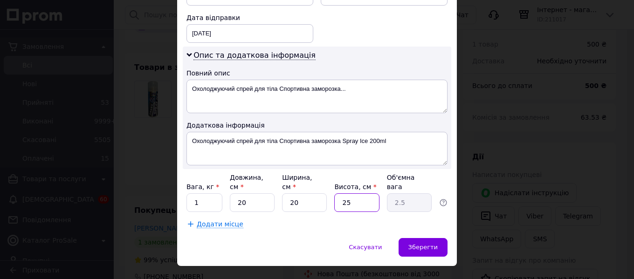
drag, startPoint x: 355, startPoint y: 182, endPoint x: 335, endPoint y: 183, distance: 20.1
click at [335, 193] on input "25" at bounding box center [356, 202] width 45 height 19
type input "5"
type input "0.5"
type input "58"
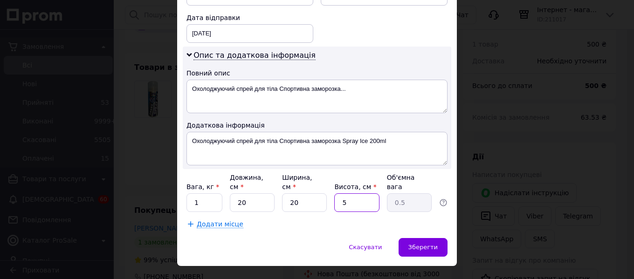
type input "5.8"
type input "5"
type input "0.5"
type input "5"
click at [432, 244] on span "Зберегти" at bounding box center [422, 247] width 29 height 7
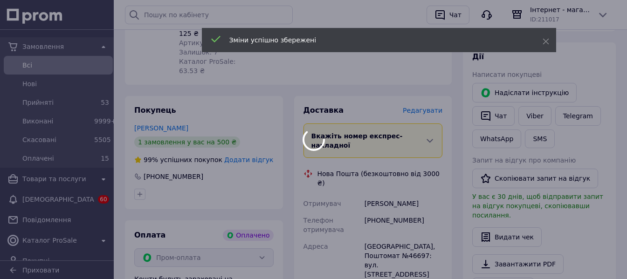
scroll to position [466, 0]
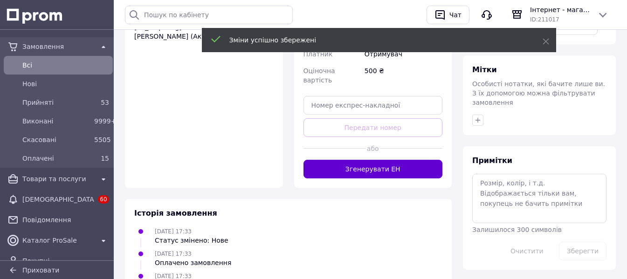
click at [416, 160] on button "Згенерувати ЕН" at bounding box center [372, 169] width 139 height 19
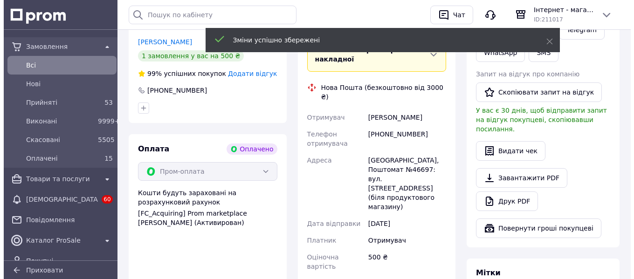
scroll to position [186, 0]
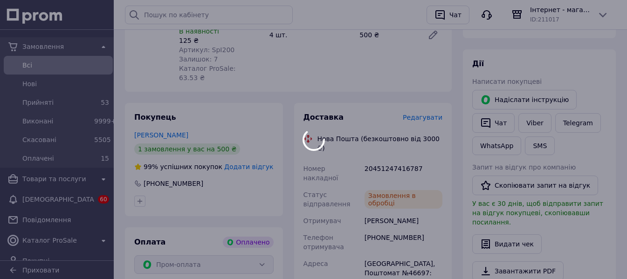
click at [386, 140] on div at bounding box center [313, 139] width 627 height 279
click at [376, 140] on div at bounding box center [313, 139] width 627 height 279
click at [376, 140] on body "Замовлення Всi Нові Прийняті 53 Виконані 9999+ Скасовані 5505 Оплачені 15 Товар…" at bounding box center [313, 242] width 627 height 856
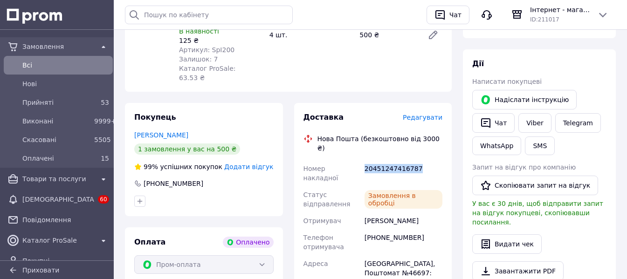
click at [376, 160] on div "20451247416787" at bounding box center [404, 173] width 82 height 26
copy div "20451247416787"
click at [538, 147] on button "SMS" at bounding box center [540, 146] width 30 height 19
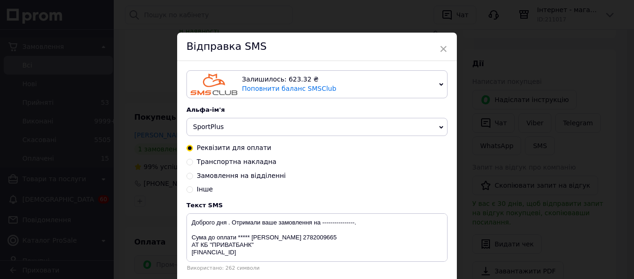
click at [207, 190] on span "Інше" at bounding box center [205, 189] width 16 height 7
click at [193, 190] on input "Інше" at bounding box center [189, 189] width 7 height 7
radio input "true"
radio input "false"
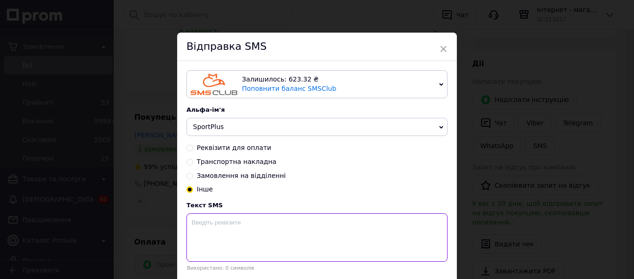
paste textarea "20451247416787"
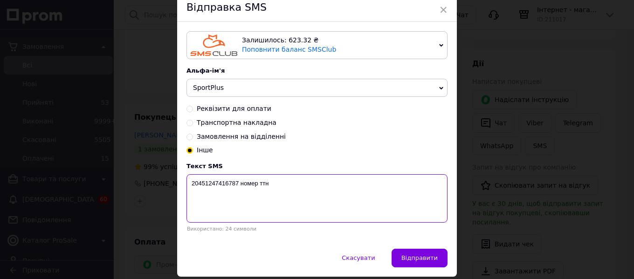
scroll to position [72, 0]
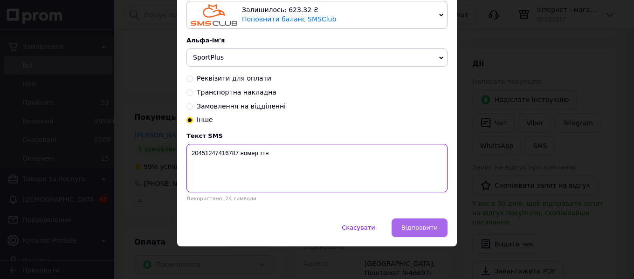
type textarea "20451247416787 номер ттн"
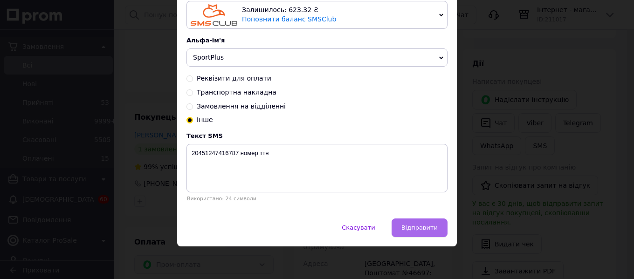
click at [434, 223] on button "Відправити" at bounding box center [420, 228] width 56 height 19
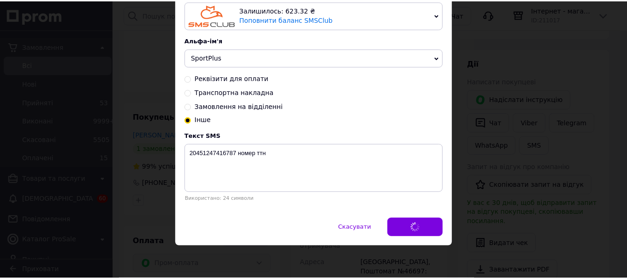
scroll to position [0, 0]
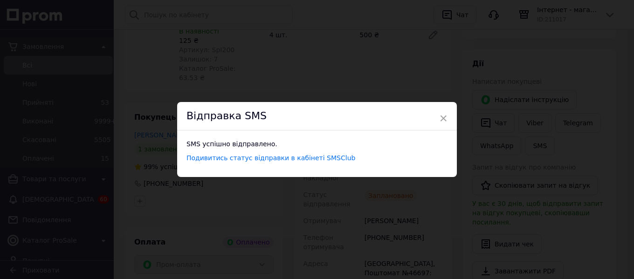
click at [359, 56] on div "× Відправка SMS SMS успішно відправлено. Подивитись статус відправки в кабінеті…" at bounding box center [317, 139] width 634 height 279
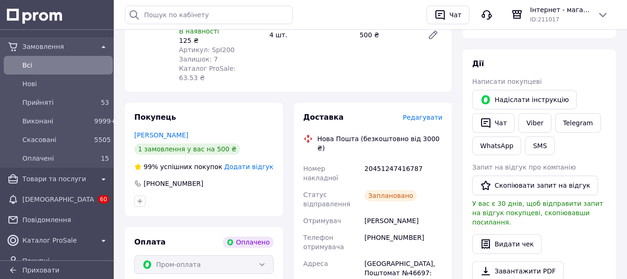
click at [63, 61] on span "Всi" at bounding box center [65, 65] width 87 height 9
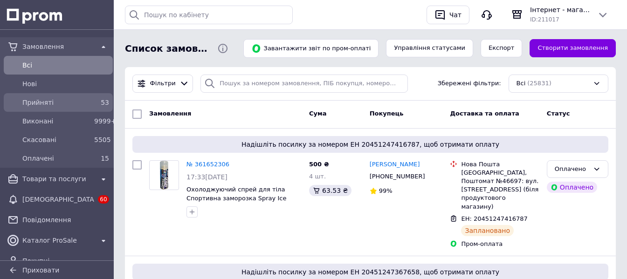
click at [52, 95] on link "Прийняті 53" at bounding box center [58, 102] width 117 height 19
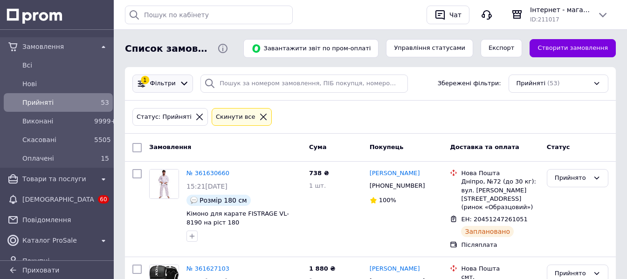
click at [168, 87] on span "Фільтри" at bounding box center [163, 83] width 26 height 9
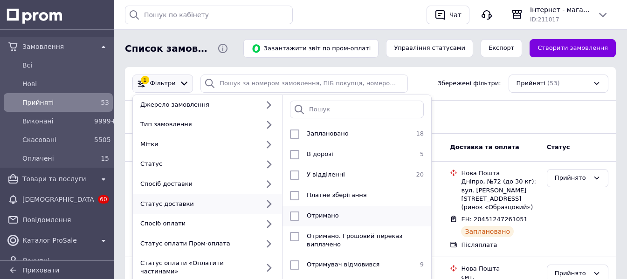
click at [336, 213] on div "Отримано" at bounding box center [355, 216] width 105 height 9
checkbox input "true"
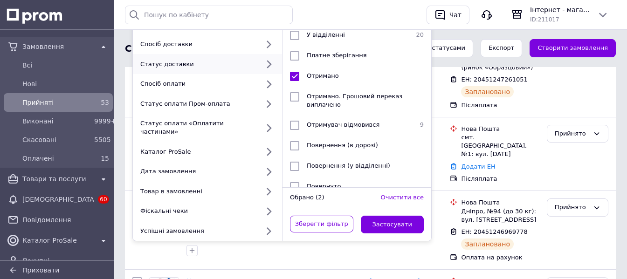
click at [396, 208] on div "Зберегти фільтр Застосувати" at bounding box center [357, 224] width 149 height 33
click at [399, 216] on button "Застосувати" at bounding box center [392, 225] width 63 height 18
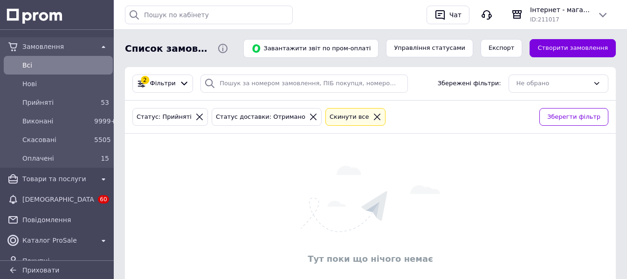
click at [373, 116] on icon at bounding box center [377, 117] width 8 height 8
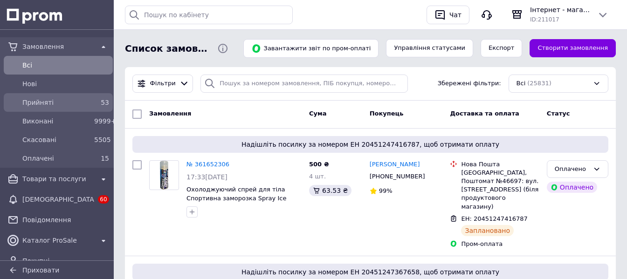
click at [70, 97] on div "Прийняті" at bounding box center [57, 102] width 72 height 13
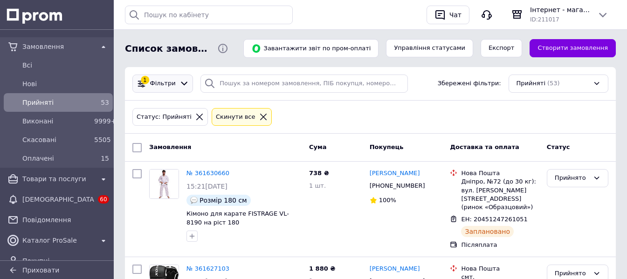
click at [166, 85] on span "Фільтри" at bounding box center [163, 83] width 26 height 9
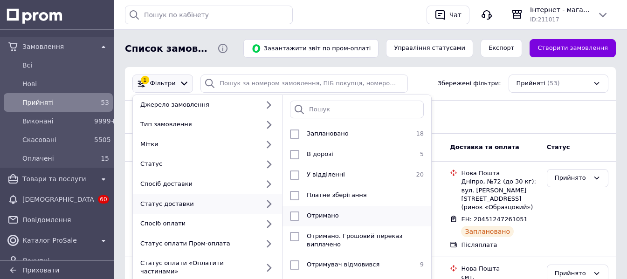
click at [334, 212] on span "Отримано" at bounding box center [323, 215] width 32 height 7
checkbox input "true"
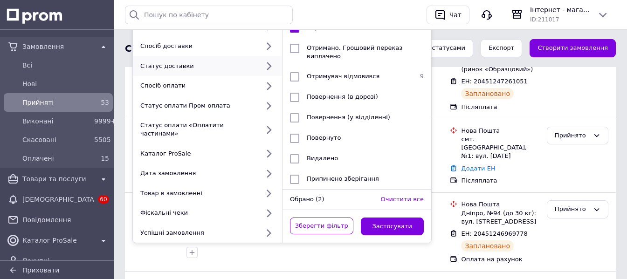
scroll to position [140, 0]
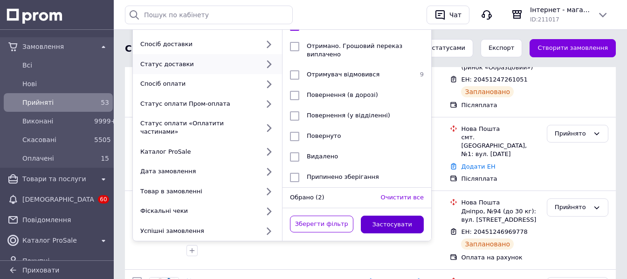
click at [395, 216] on button "Застосувати" at bounding box center [392, 225] width 63 height 18
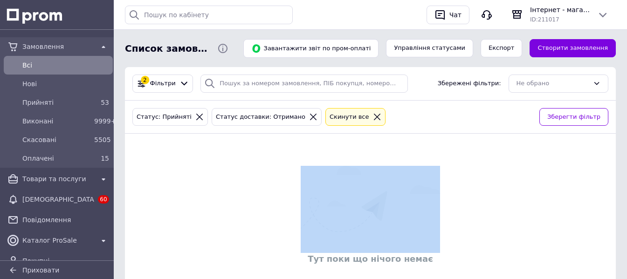
click at [341, 120] on div "Cкинути все" at bounding box center [355, 117] width 55 height 10
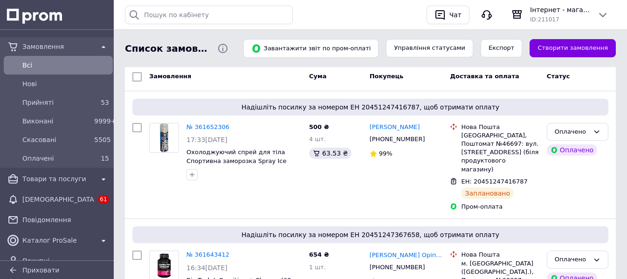
scroll to position [186, 0]
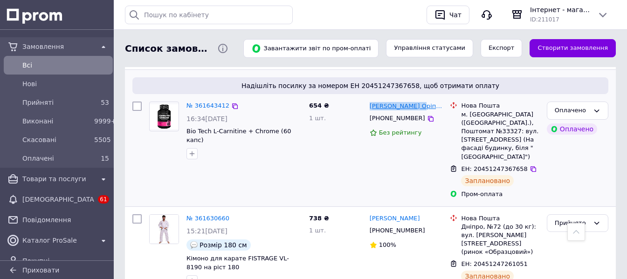
drag, startPoint x: 424, startPoint y: 95, endPoint x: 370, endPoint y: 97, distance: 53.7
click at [370, 101] on div "[PERSON_NAME] Оріпов" at bounding box center [406, 106] width 75 height 11
copy link "[PERSON_NAME] Оріпов"
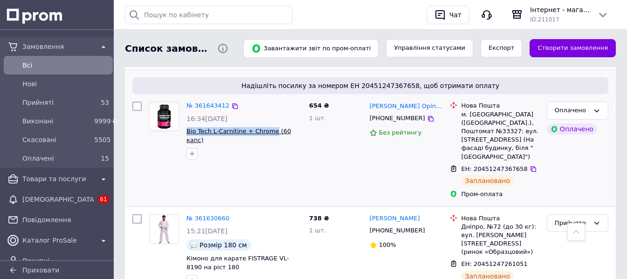
drag, startPoint x: 211, startPoint y: 124, endPoint x: 265, endPoint y: 122, distance: 54.1
click at [267, 121] on div "№ 361643412 16:34[DATE] Bio Tech L-Carnitine + Chrome (60 капс)" at bounding box center [244, 130] width 123 height 65
copy span "Bio Tech L-Carnitine + Chrome"
click at [530, 166] on icon at bounding box center [533, 169] width 7 height 7
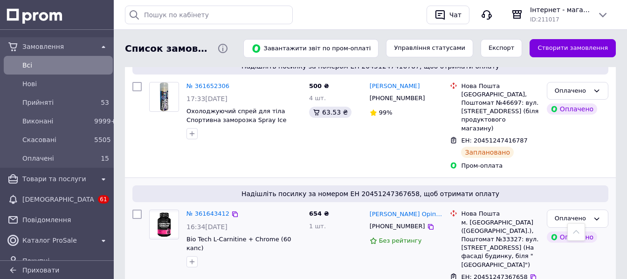
scroll to position [47, 0]
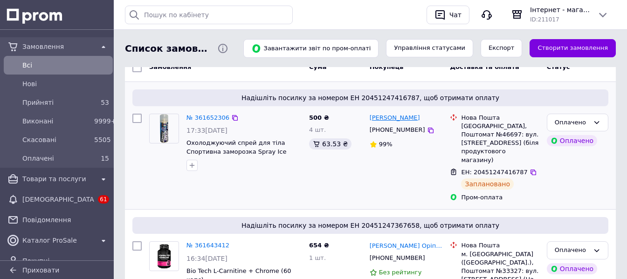
drag, startPoint x: 425, startPoint y: 116, endPoint x: 372, endPoint y: 116, distance: 52.2
click at [372, 116] on div "[PERSON_NAME]" at bounding box center [406, 118] width 75 height 11
drag, startPoint x: 419, startPoint y: 165, endPoint x: 421, endPoint y: 159, distance: 6.5
click at [420, 161] on div "[PERSON_NAME] [PHONE_NUMBER] 99%" at bounding box center [406, 158] width 81 height 96
click at [366, 117] on div "[PERSON_NAME] [PHONE_NUMBER] 99%" at bounding box center [406, 158] width 81 height 96
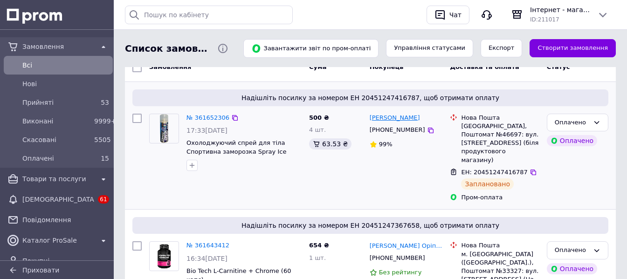
copy link "[PERSON_NAME]"
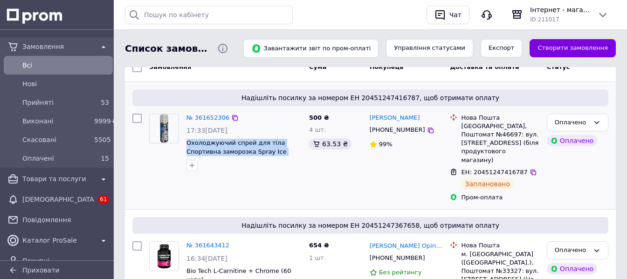
drag, startPoint x: 186, startPoint y: 142, endPoint x: 295, endPoint y: 152, distance: 109.6
click at [295, 152] on div "№ 361652306 17:33[DATE] Охолоджуючий спрей для тіла Спортивна заморозка Spray I…" at bounding box center [244, 142] width 123 height 65
copy span "Охолоджуючий спрей для тіла Спортивна заморозка Spray Ice 200ml"
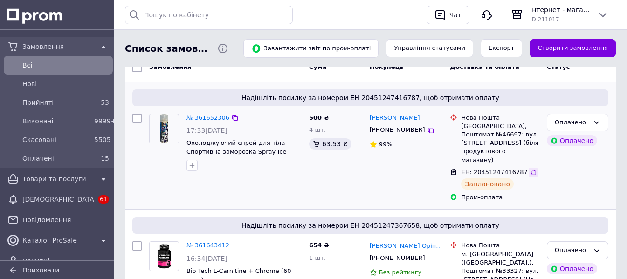
click at [530, 169] on icon at bounding box center [533, 172] width 7 height 7
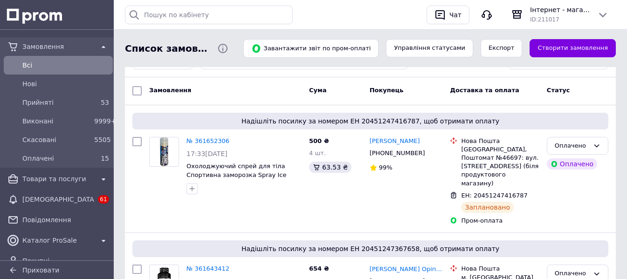
scroll to position [0, 0]
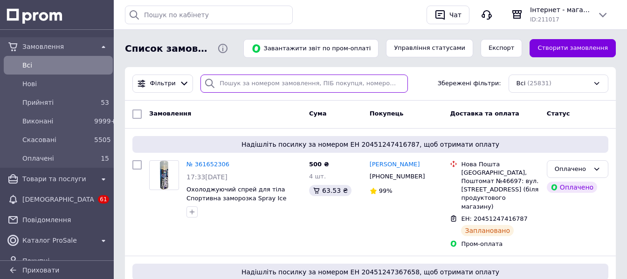
click at [297, 78] on input "search" at bounding box center [303, 84] width 207 height 18
paste input "[PERSON_NAME]"
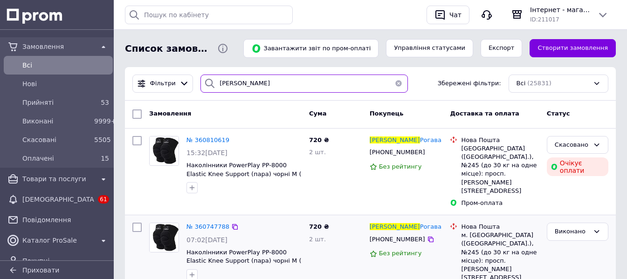
type input "[PERSON_NAME]"
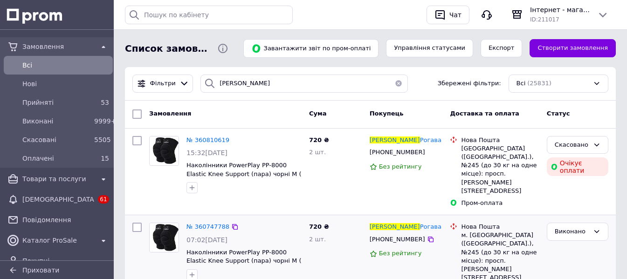
click at [417, 277] on div "[PERSON_NAME] [PHONE_NUMBER] Без рейтингу" at bounding box center [406, 271] width 81 height 104
drag, startPoint x: 392, startPoint y: 80, endPoint x: 380, endPoint y: 92, distance: 17.2
click at [392, 80] on button "button" at bounding box center [398, 84] width 19 height 18
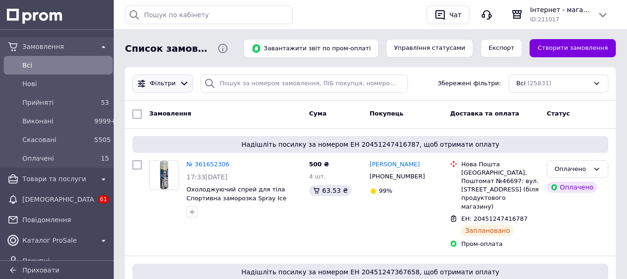
click at [154, 85] on span "Фільтри" at bounding box center [163, 83] width 26 height 9
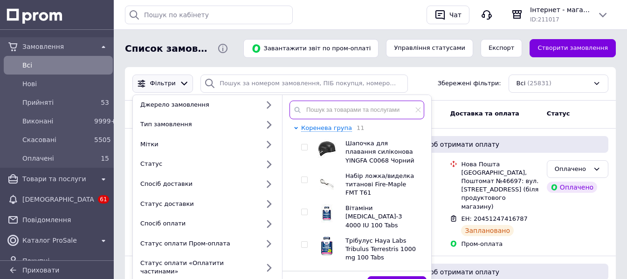
click at [349, 112] on input "text" at bounding box center [357, 110] width 135 height 19
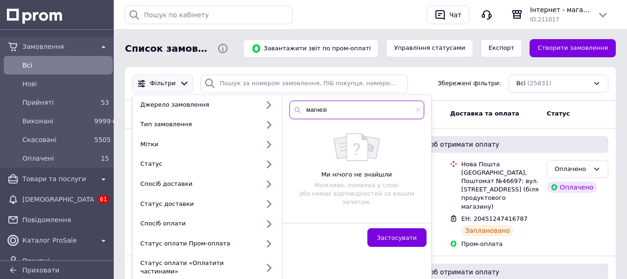
type input "магнезія"
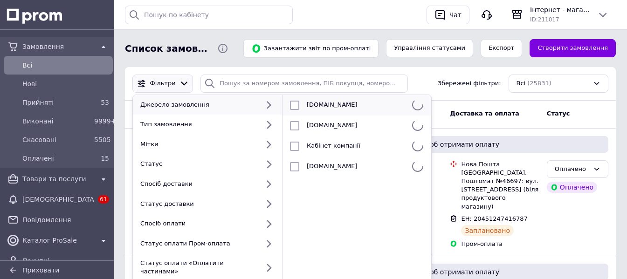
click at [339, 108] on div "[DOMAIN_NAME]" at bounding box center [355, 105] width 105 height 9
click at [299, 102] on div at bounding box center [294, 105] width 17 height 9
checkbox input "false"
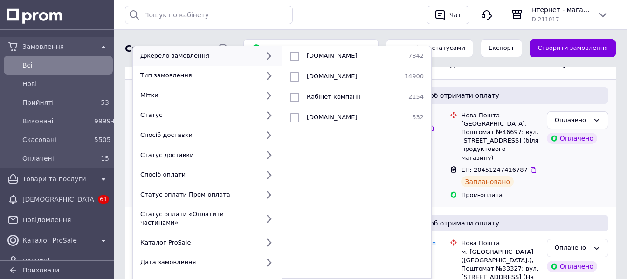
scroll to position [93, 0]
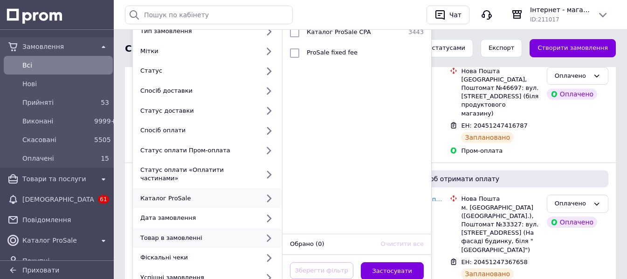
click at [266, 233] on icon at bounding box center [269, 239] width 12 height 12
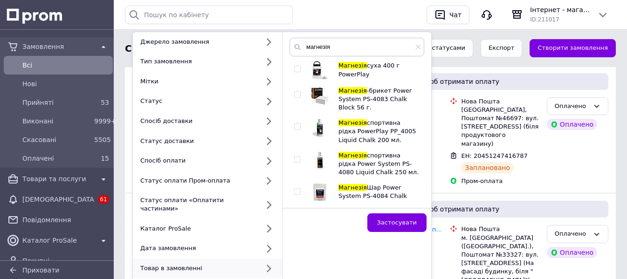
scroll to position [47, 0]
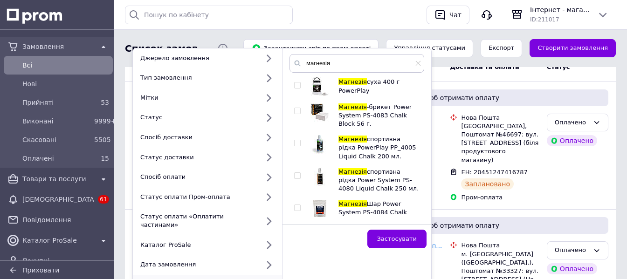
click at [297, 142] on input "checkbox" at bounding box center [297, 143] width 6 height 6
checkbox input "true"
click at [401, 234] on button "Застосувати" at bounding box center [396, 239] width 59 height 19
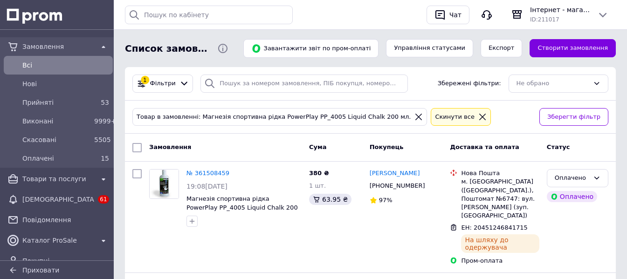
click at [434, 115] on div "Cкинути все" at bounding box center [454, 117] width 43 height 10
